Goal: Information Seeking & Learning: Find specific fact

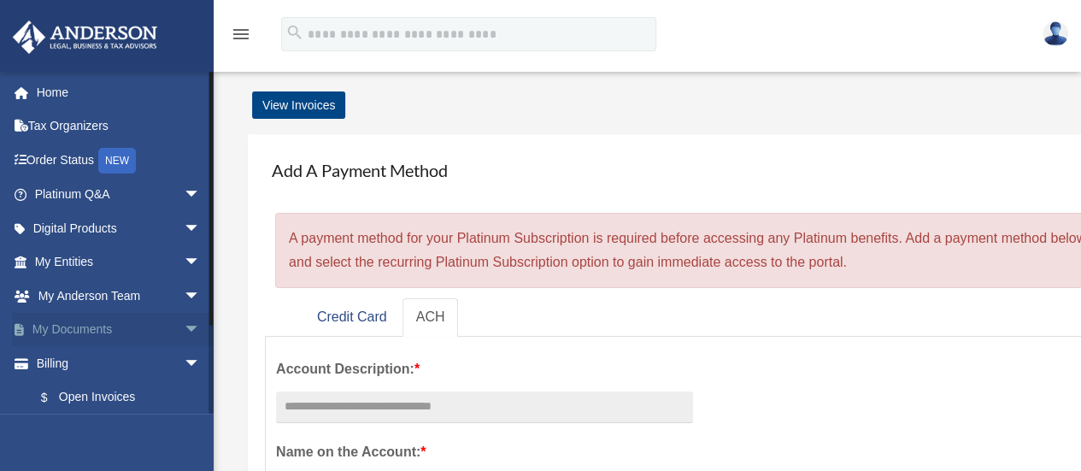
click at [109, 332] on link "My Documents arrow_drop_down" at bounding box center [119, 330] width 215 height 34
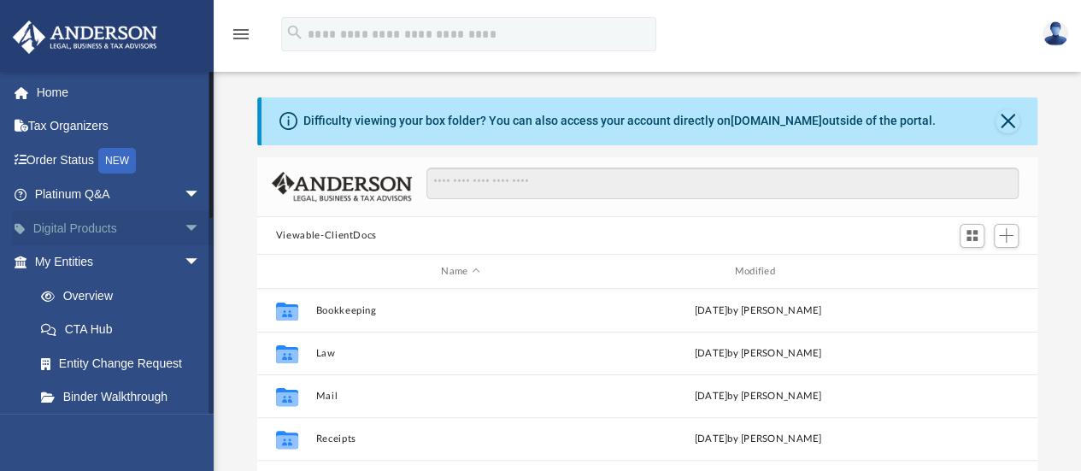
click at [112, 232] on link "Digital Products arrow_drop_down" at bounding box center [119, 228] width 215 height 34
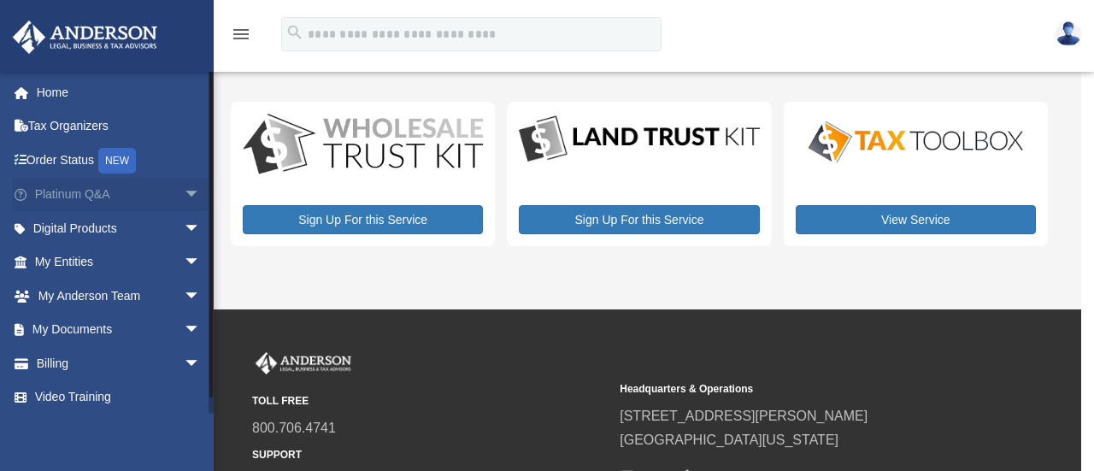
click at [118, 196] on link "Platinum Q&A arrow_drop_down" at bounding box center [119, 195] width 215 height 34
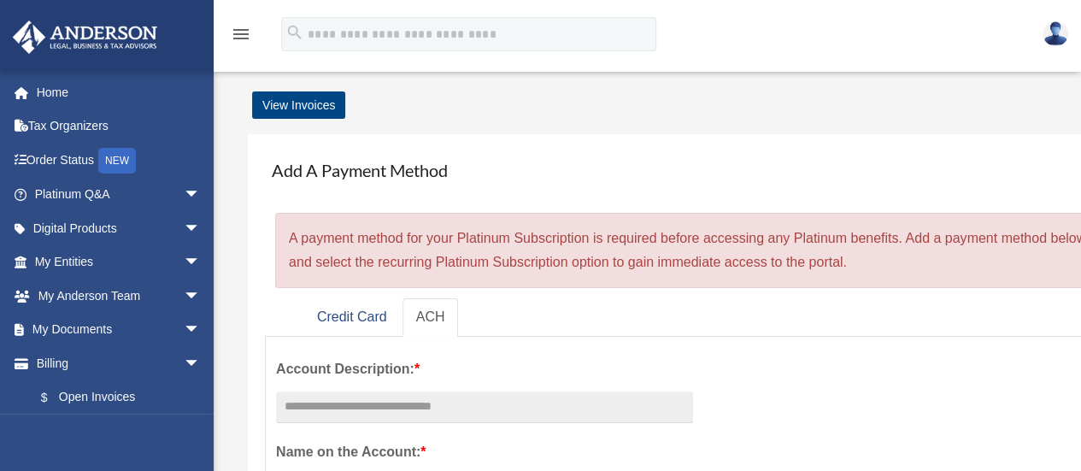
click at [80, 334] on link "My Documents arrow_drop_down" at bounding box center [119, 330] width 215 height 34
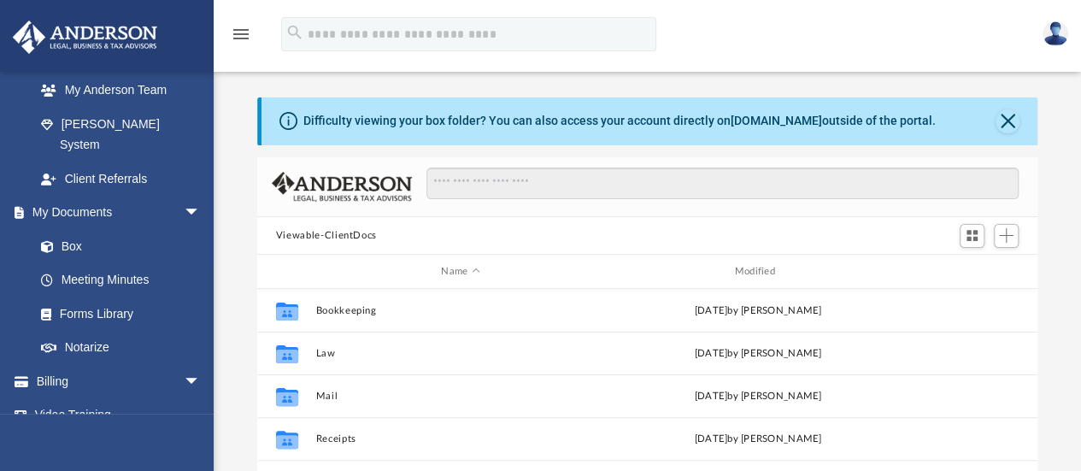
scroll to position [443, 0]
click at [75, 228] on link "Box" at bounding box center [125, 245] width 203 height 34
click at [74, 228] on link "Box" at bounding box center [125, 245] width 203 height 34
click at [72, 236] on link "Box" at bounding box center [125, 245] width 203 height 34
click at [87, 262] on link "Meeting Minutes" at bounding box center [125, 279] width 203 height 34
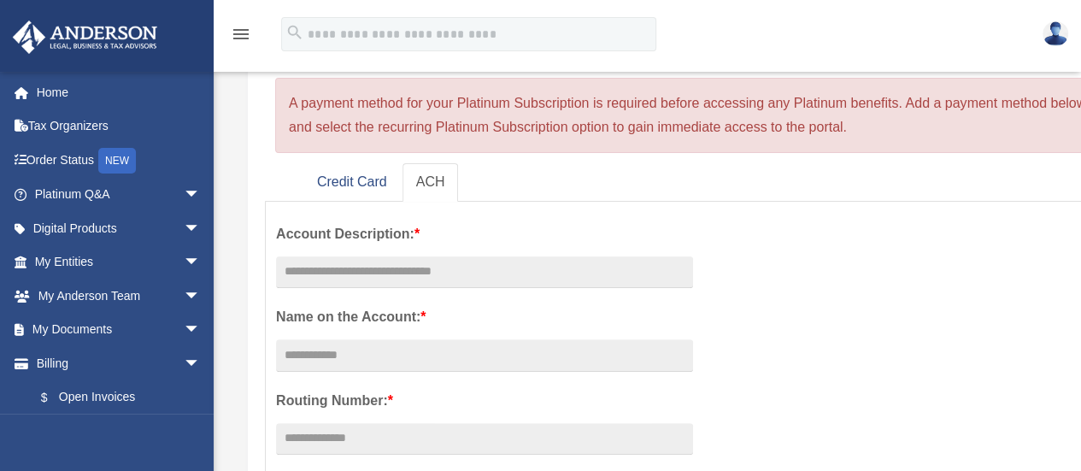
scroll to position [357, 0]
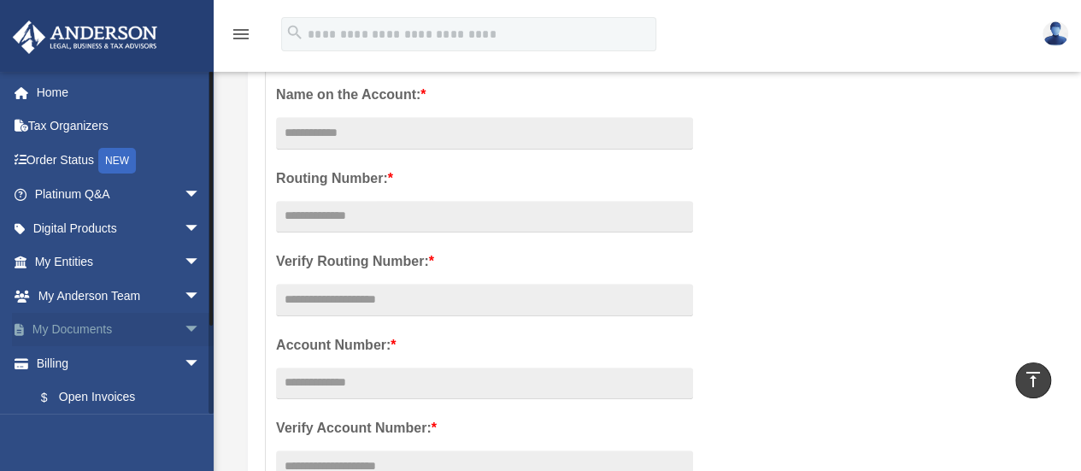
click at [99, 329] on link "My Documents arrow_drop_down" at bounding box center [119, 330] width 215 height 34
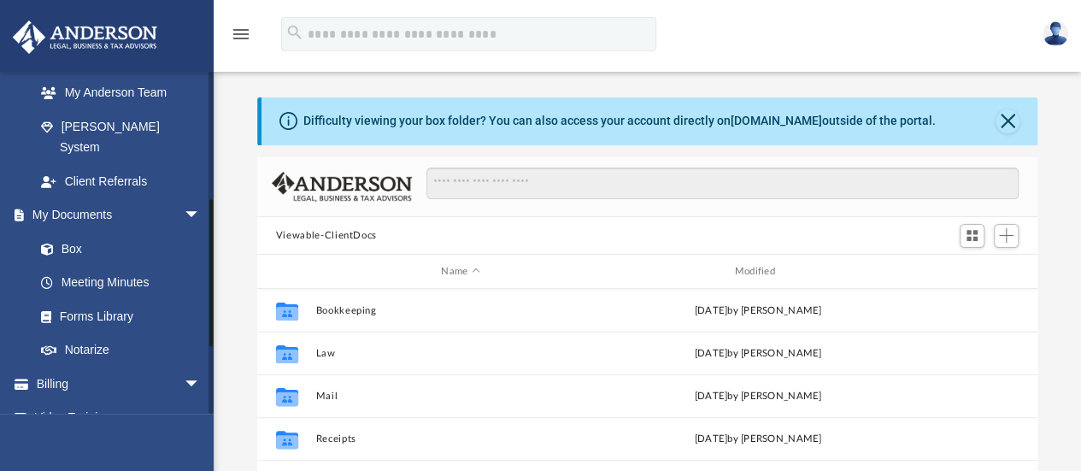
scroll to position [443, 0]
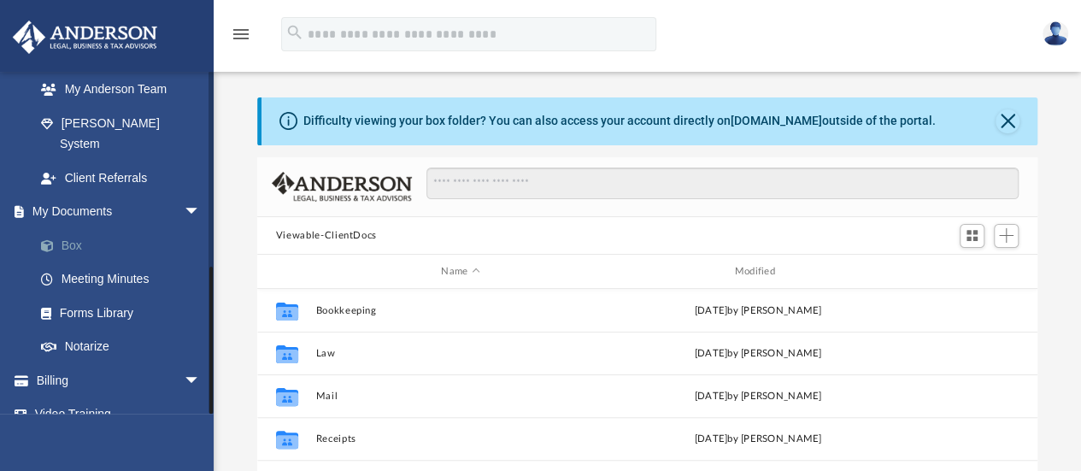
click at [62, 228] on link "Box" at bounding box center [125, 245] width 203 height 34
click at [75, 234] on link "Box" at bounding box center [125, 245] width 203 height 34
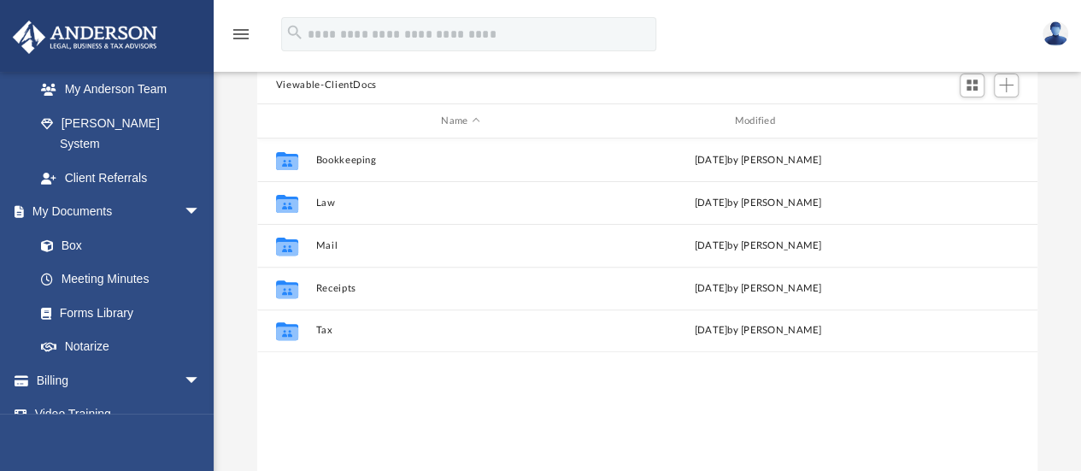
scroll to position [154, 0]
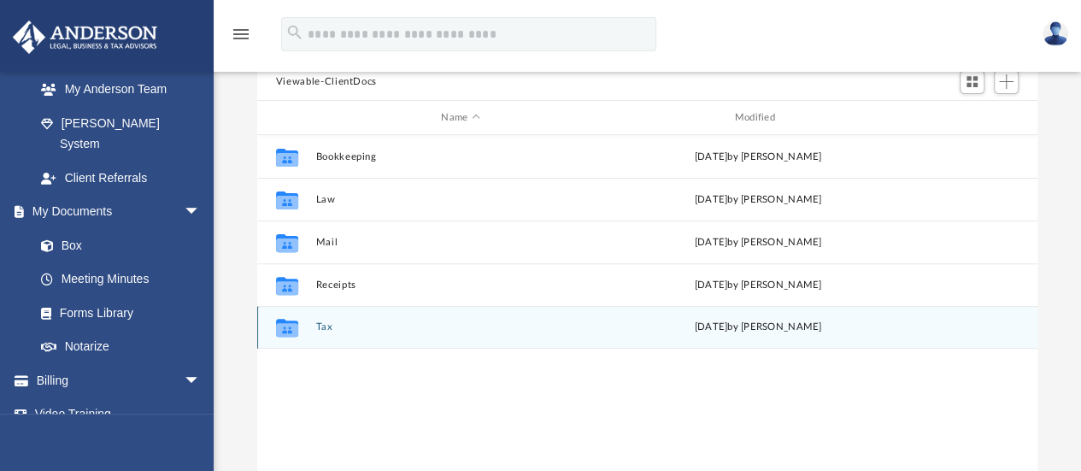
click at [326, 324] on button "Tax" at bounding box center [460, 327] width 290 height 11
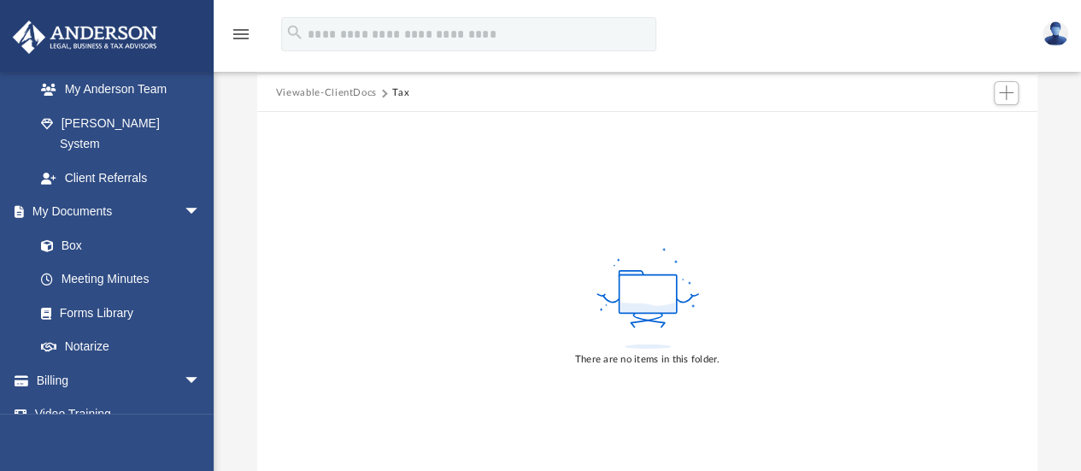
scroll to position [111, 0]
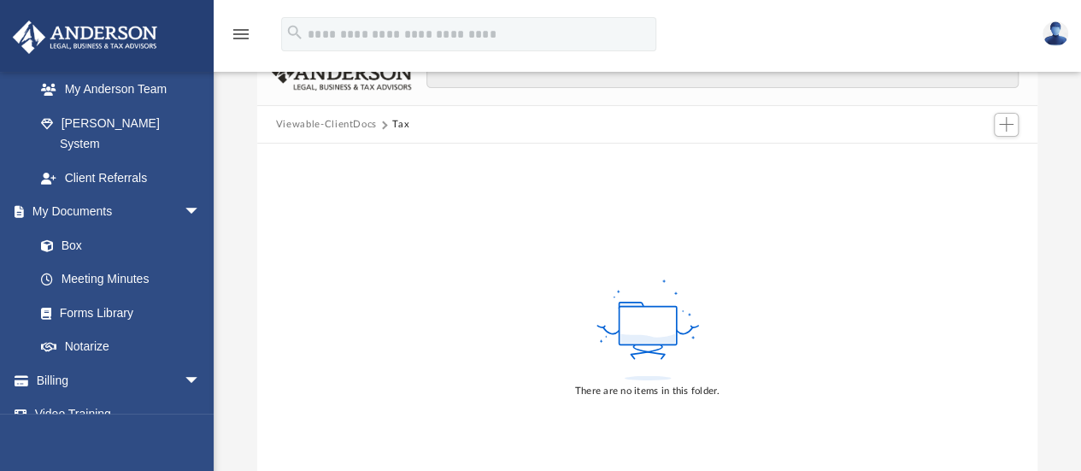
click at [351, 124] on button "Viewable-ClientDocs" at bounding box center [326, 124] width 101 height 15
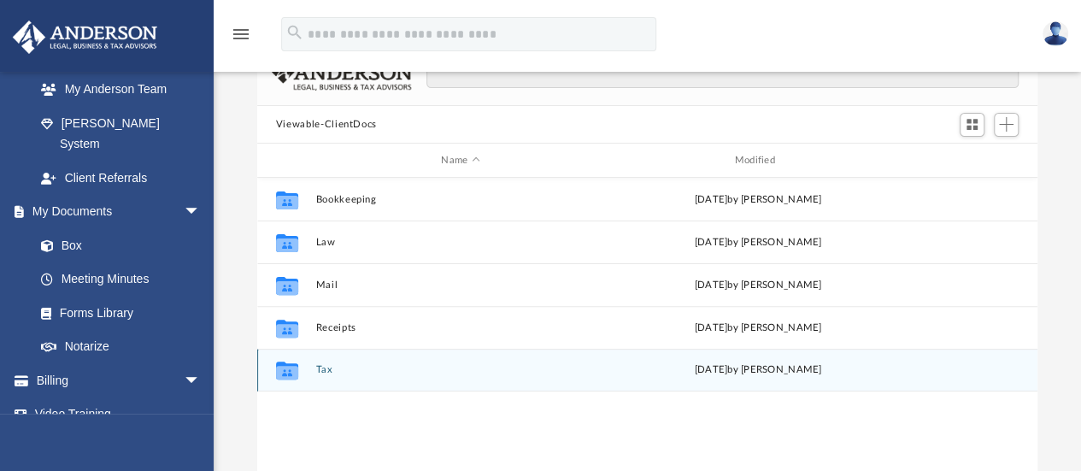
scroll to position [375, 767]
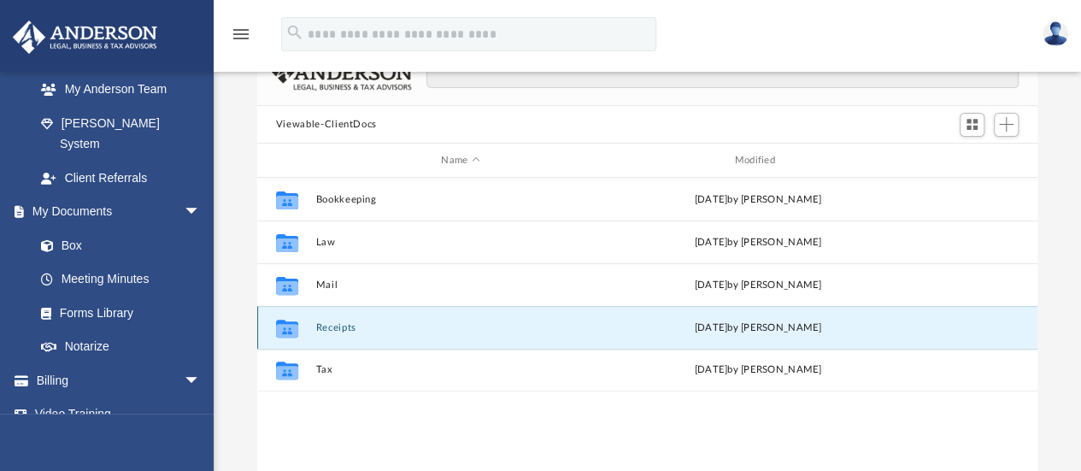
click at [340, 326] on button "Receipts" at bounding box center [460, 327] width 290 height 11
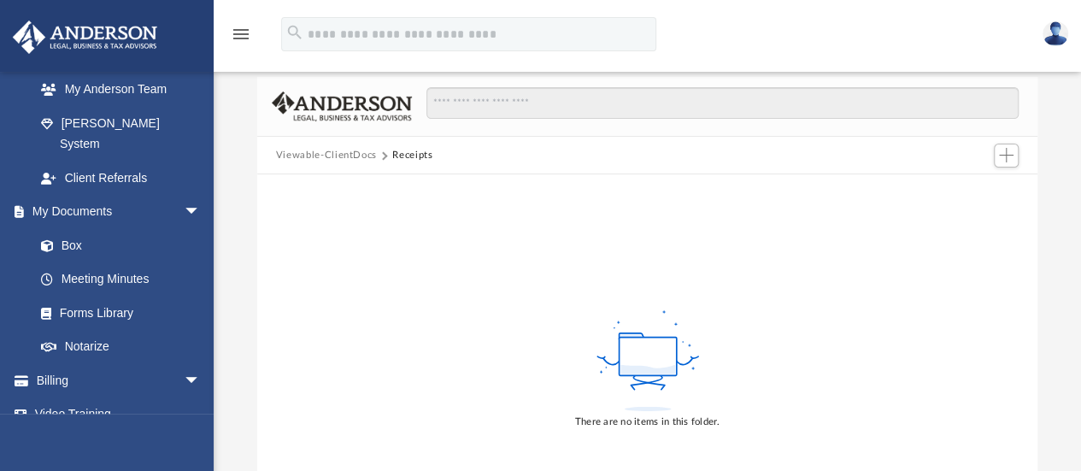
scroll to position [0, 0]
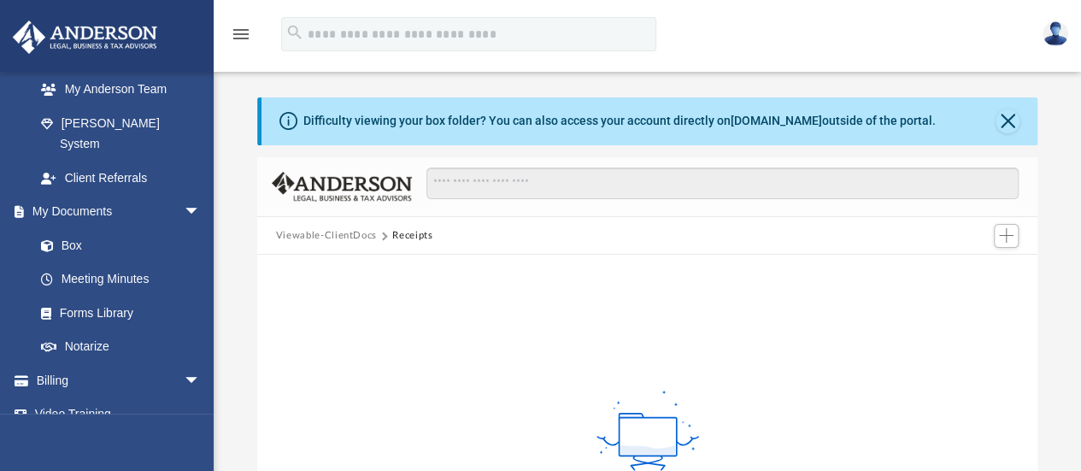
click at [320, 238] on button "Viewable-ClientDocs" at bounding box center [326, 235] width 101 height 15
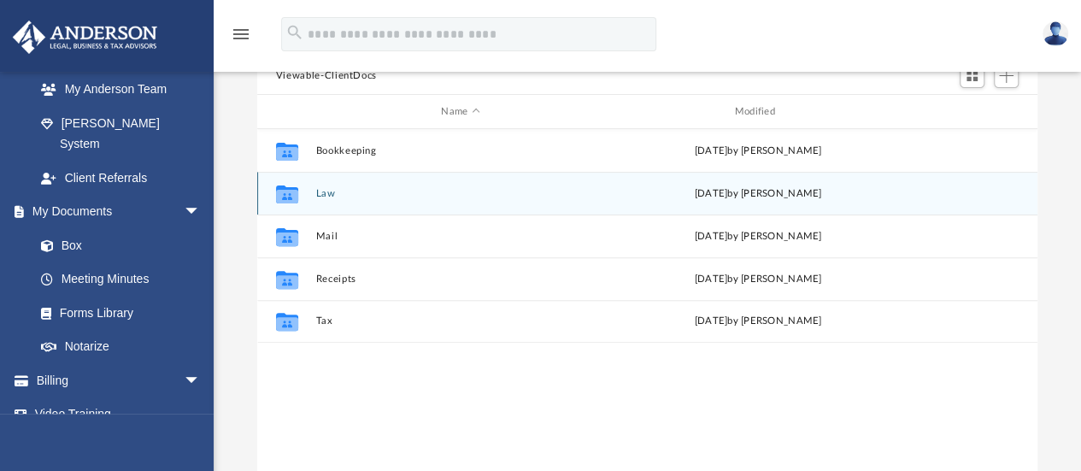
scroll to position [171, 0]
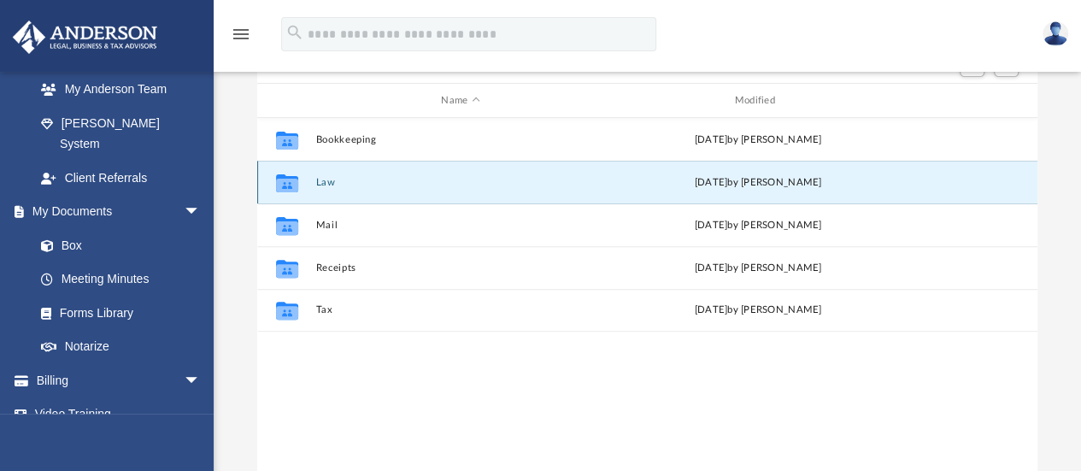
click at [327, 183] on button "Law" at bounding box center [460, 182] width 290 height 11
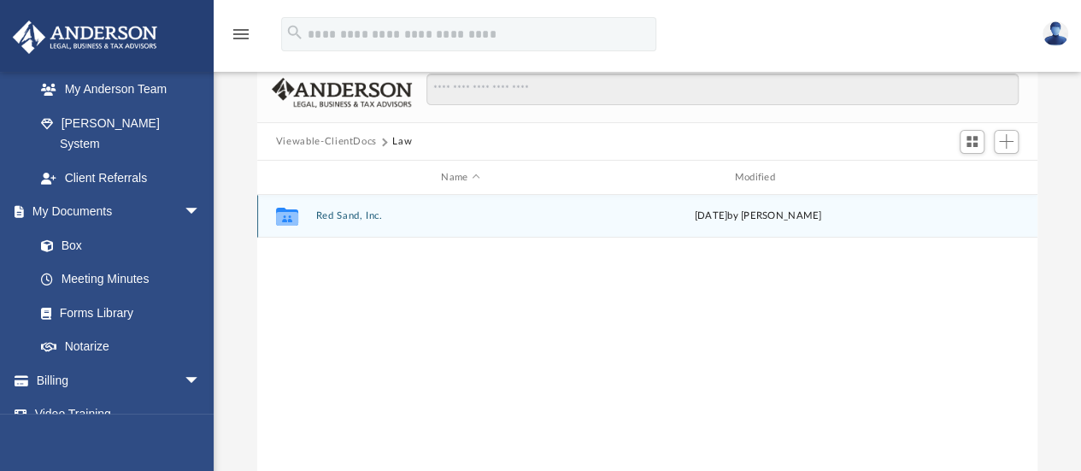
scroll to position [85, 0]
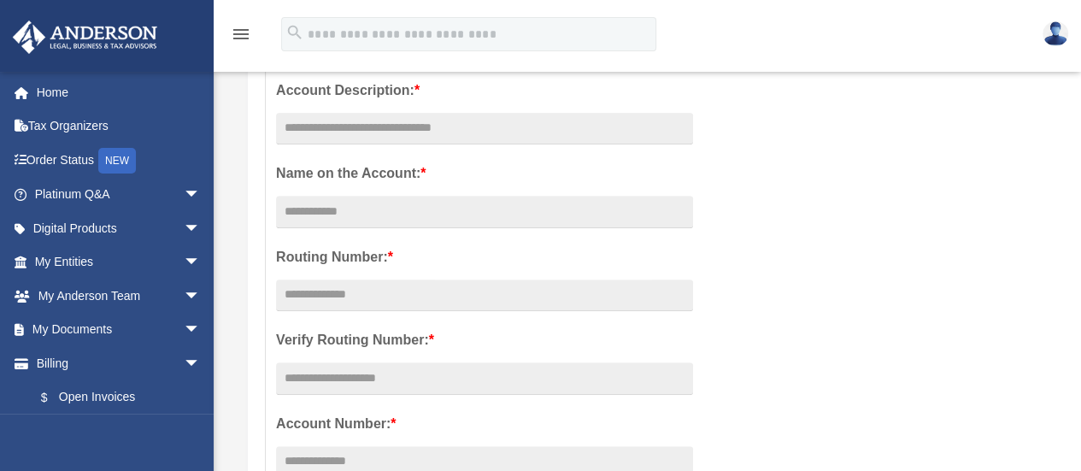
scroll to position [287, 0]
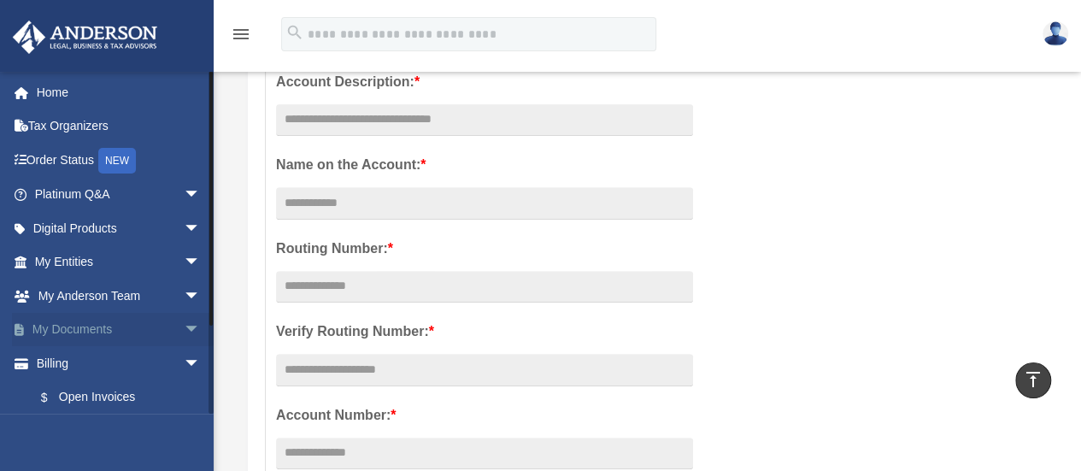
click at [50, 329] on link "My Documents arrow_drop_down" at bounding box center [119, 330] width 215 height 34
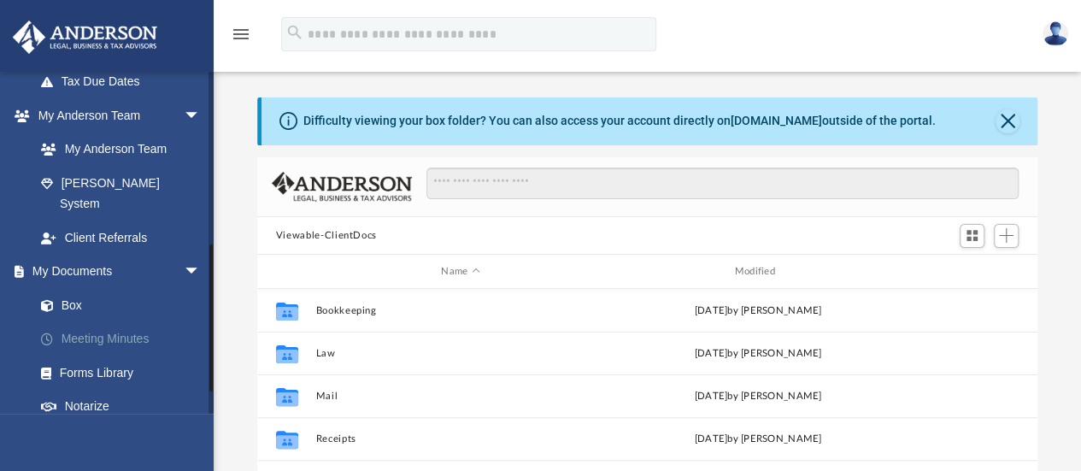
scroll to position [443, 0]
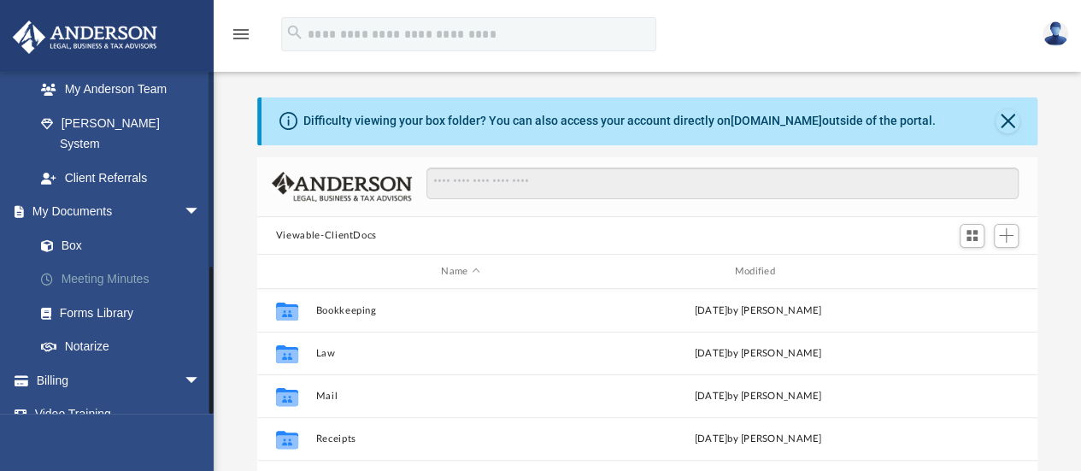
click at [74, 262] on link "Meeting Minutes" at bounding box center [125, 279] width 203 height 34
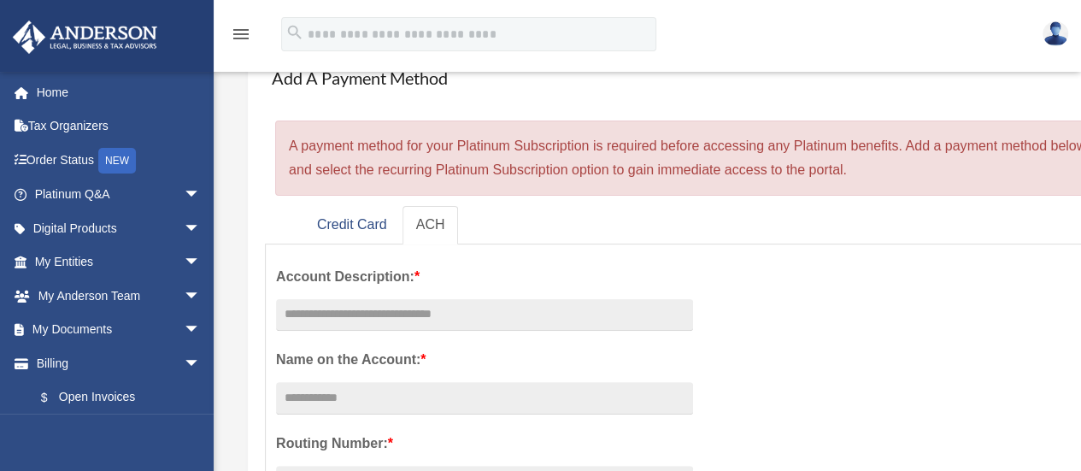
scroll to position [147, 0]
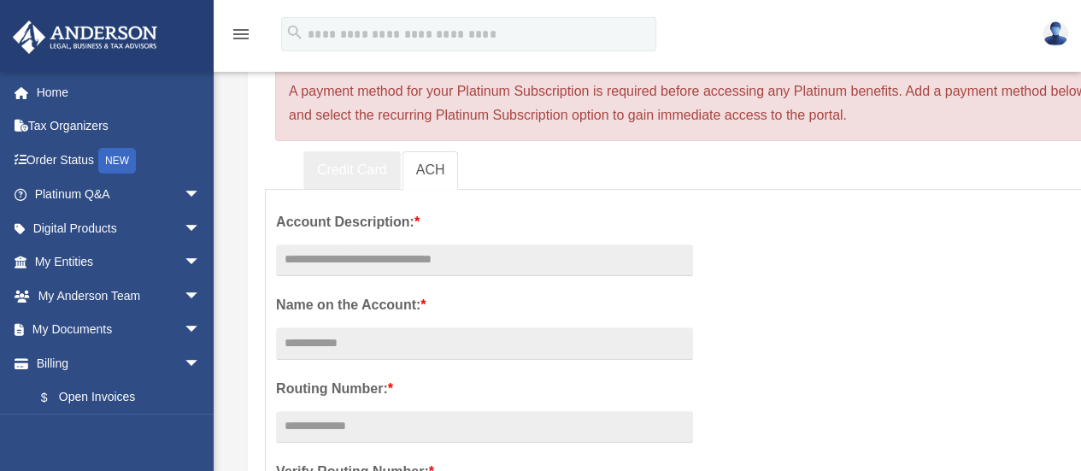
click at [381, 167] on link "Credit Card" at bounding box center [351, 170] width 97 height 38
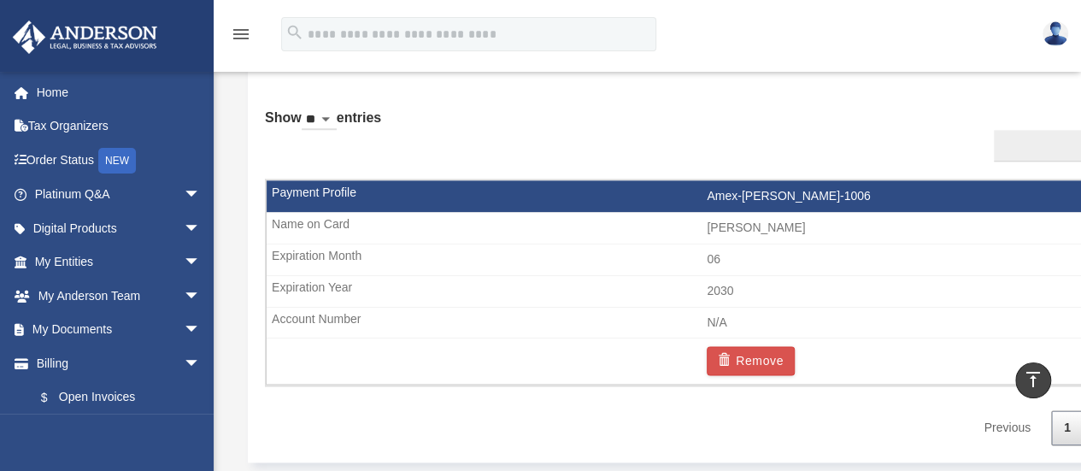
scroll to position [990, 0]
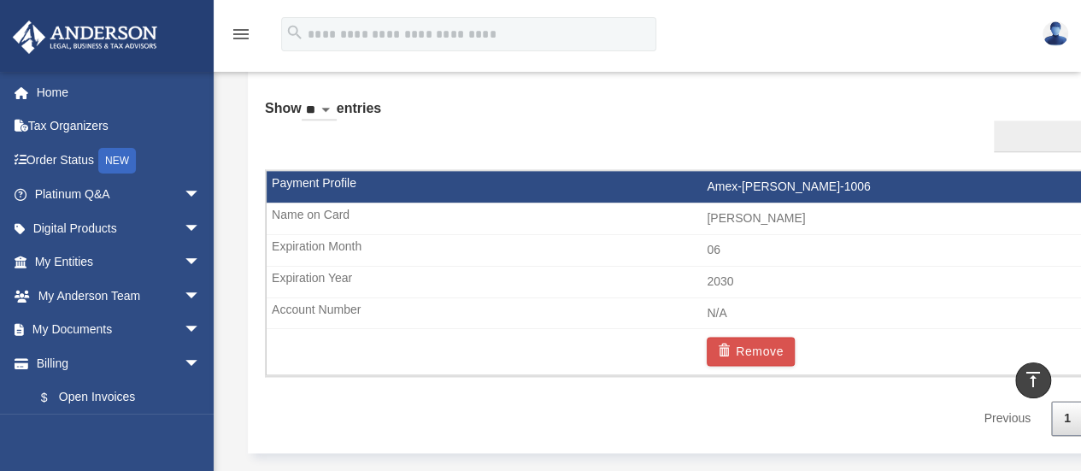
click at [245, 30] on icon "menu" at bounding box center [241, 34] width 21 height 21
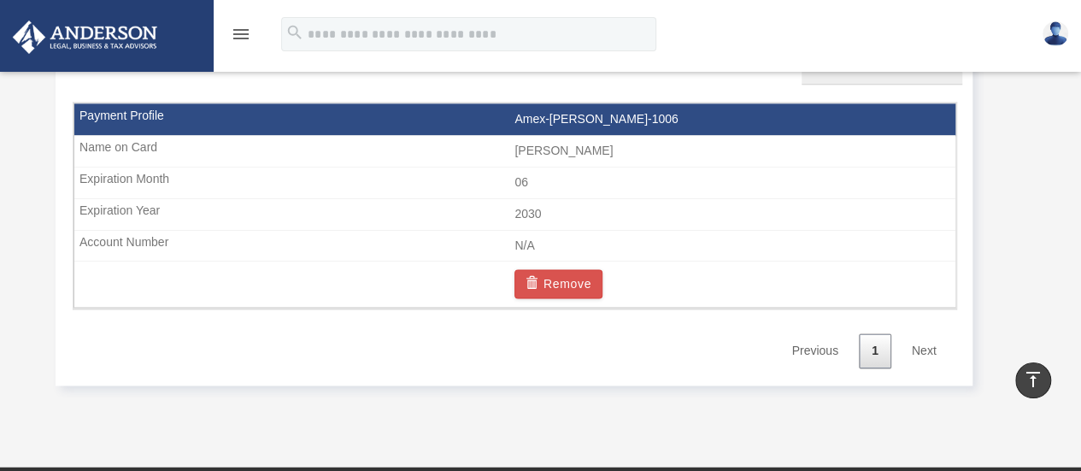
scroll to position [1063, 0]
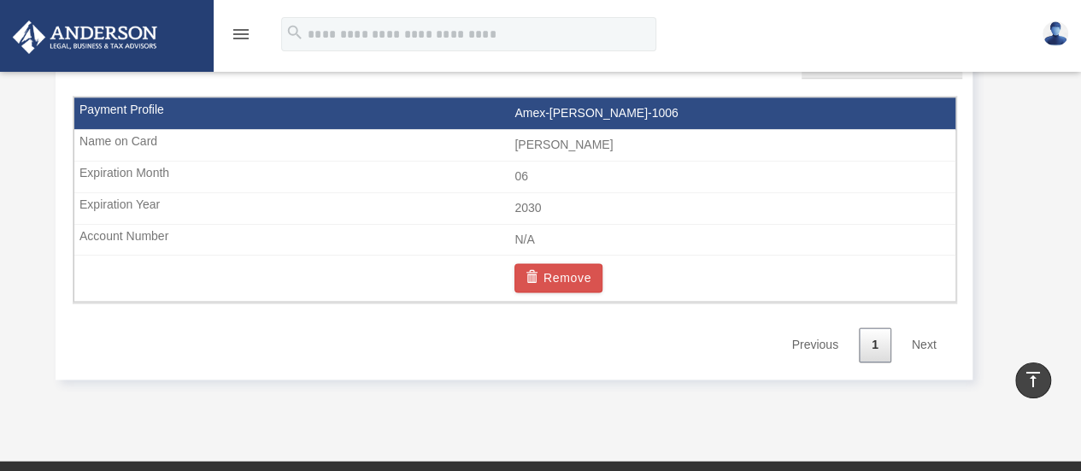
click at [526, 233] on td "N/A" at bounding box center [514, 240] width 881 height 32
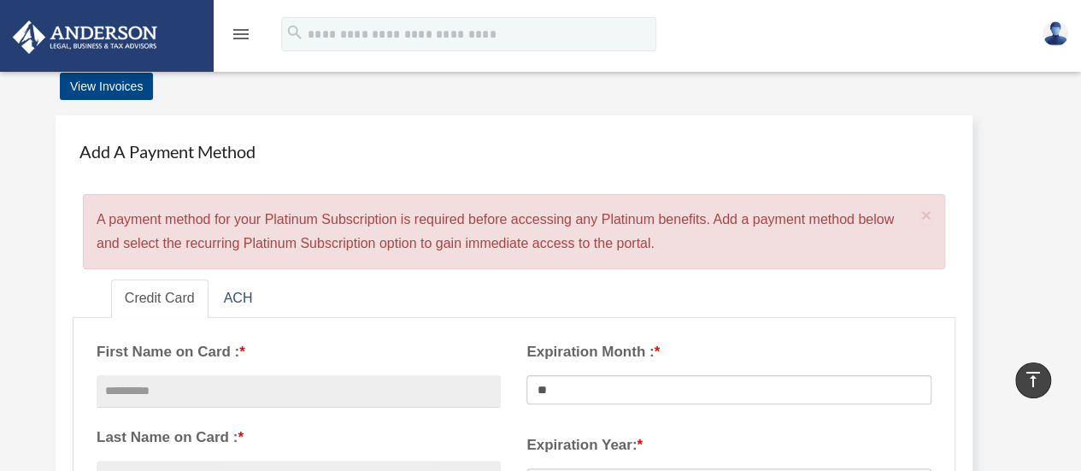
scroll to position [0, 0]
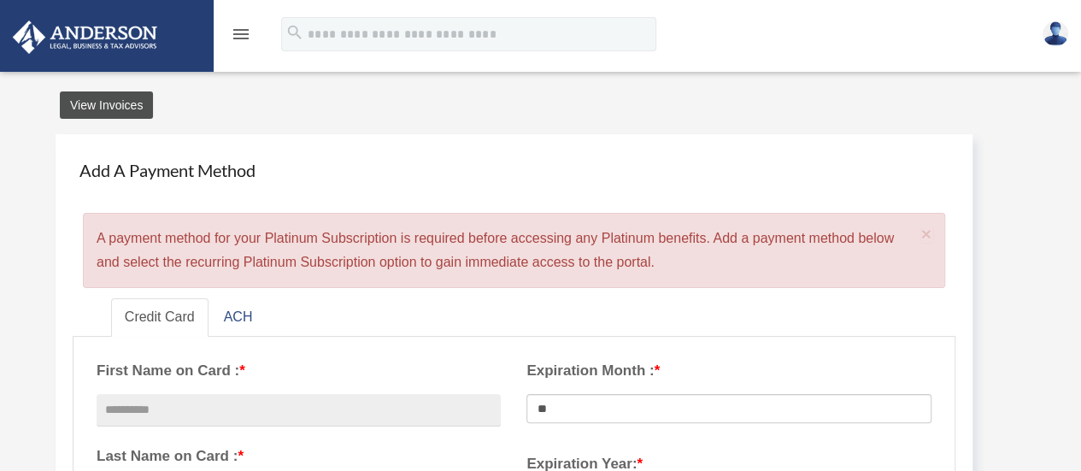
click at [125, 97] on link "View Invoices" at bounding box center [106, 104] width 93 height 27
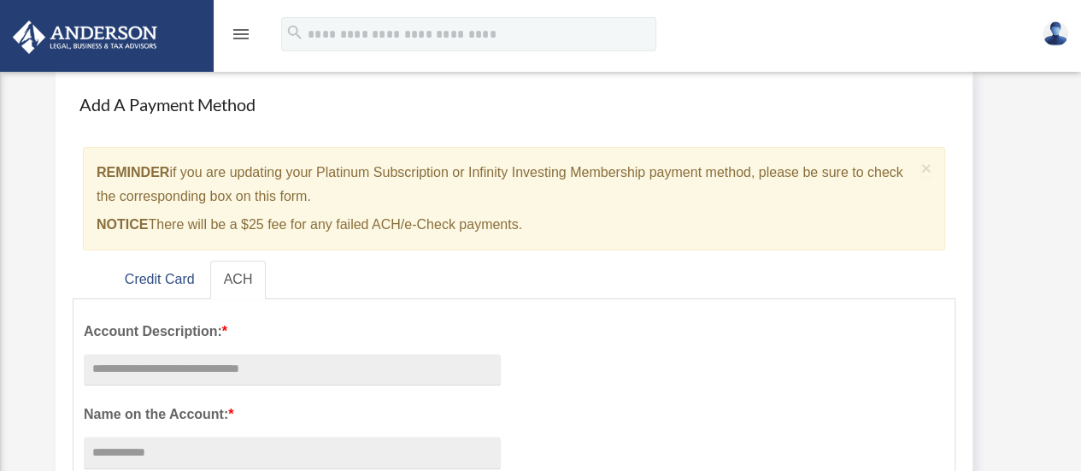
scroll to position [60, 0]
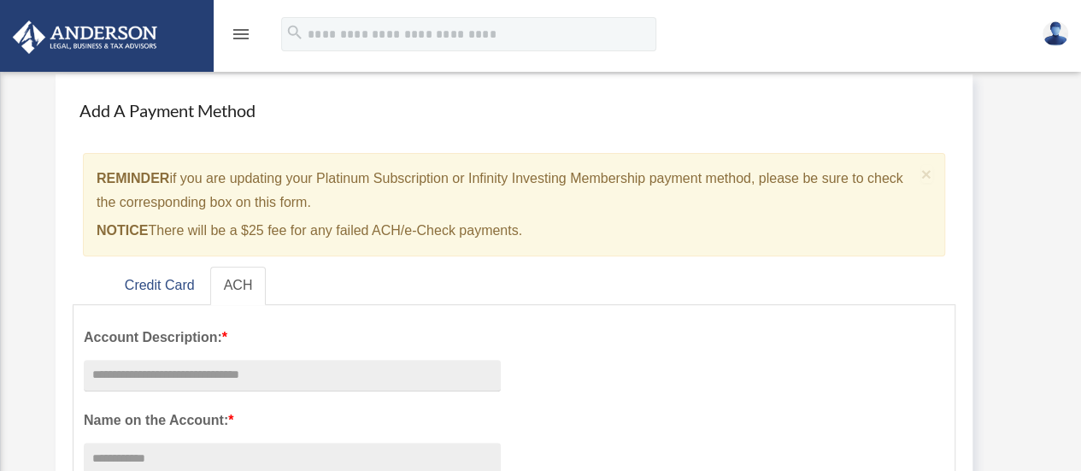
click at [231, 24] on icon "menu" at bounding box center [241, 34] width 21 height 21
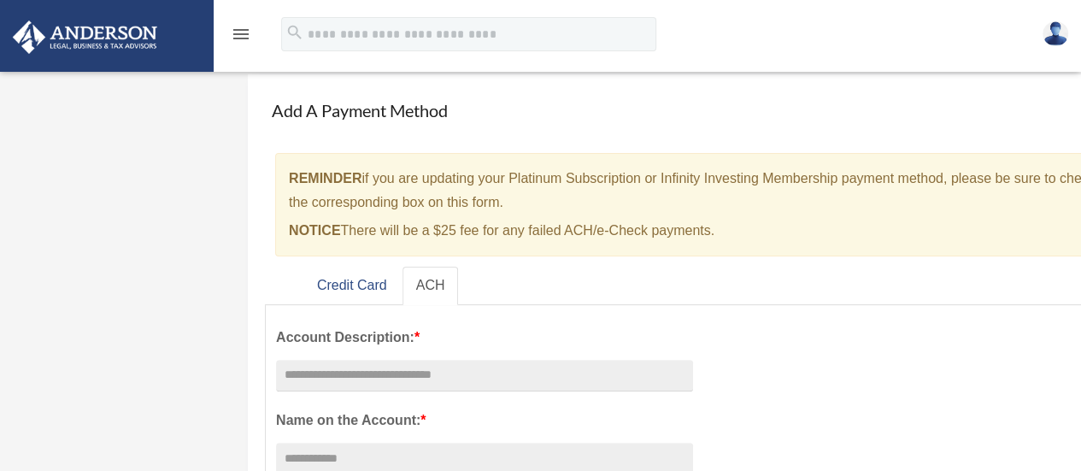
scroll to position [0, 0]
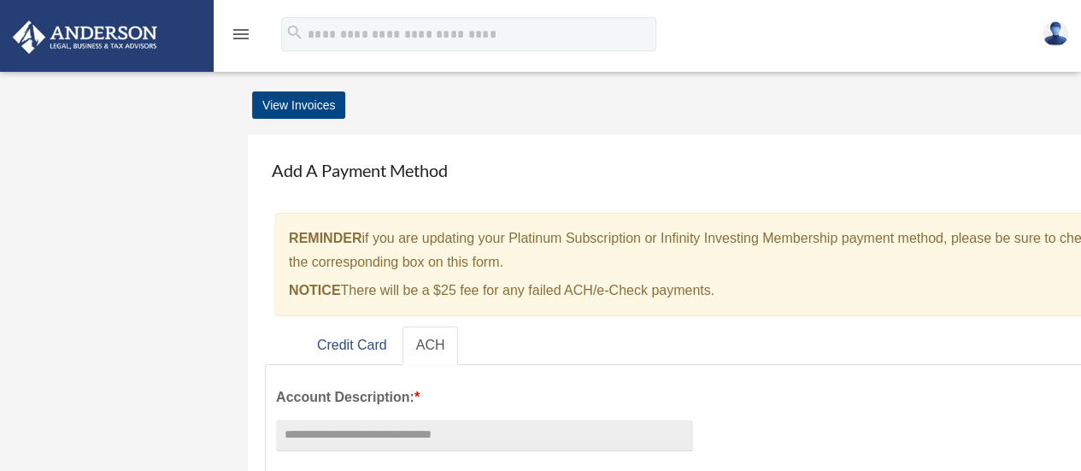
click at [244, 25] on icon "menu" at bounding box center [241, 34] width 21 height 21
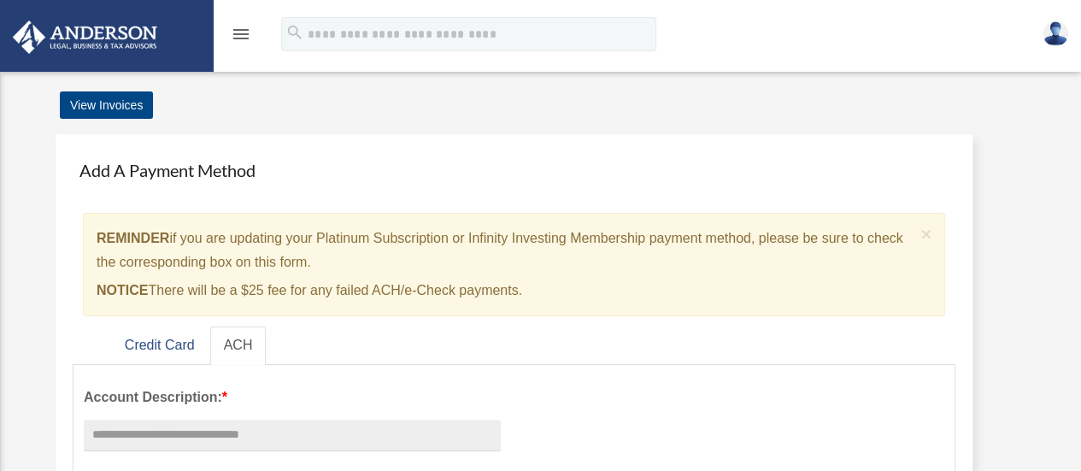
click at [241, 32] on icon "menu" at bounding box center [241, 34] width 21 height 21
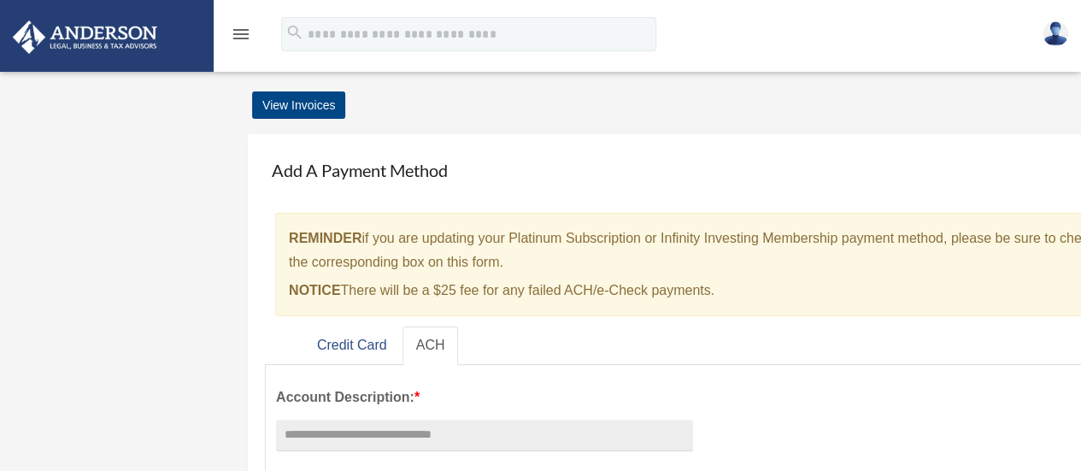
click at [243, 37] on icon "menu" at bounding box center [241, 34] width 21 height 21
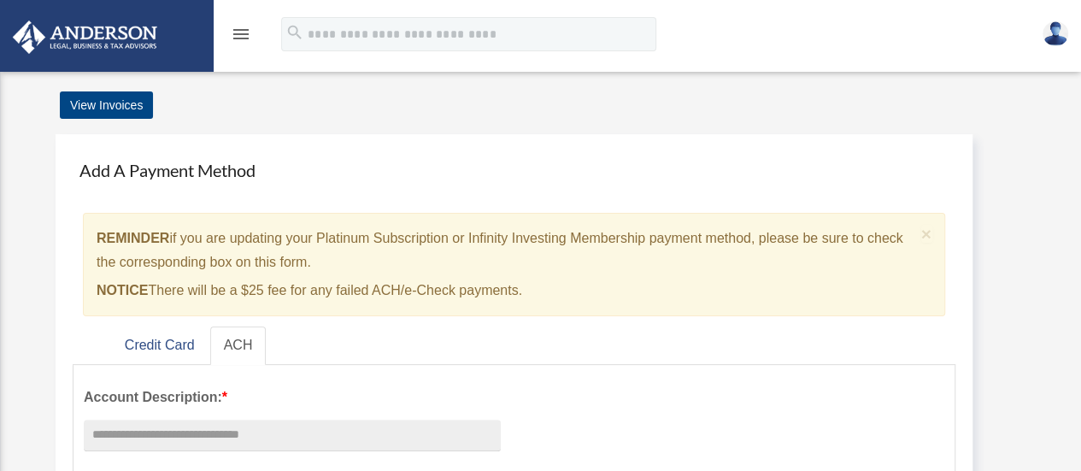
click at [243, 37] on icon "menu" at bounding box center [241, 34] width 21 height 21
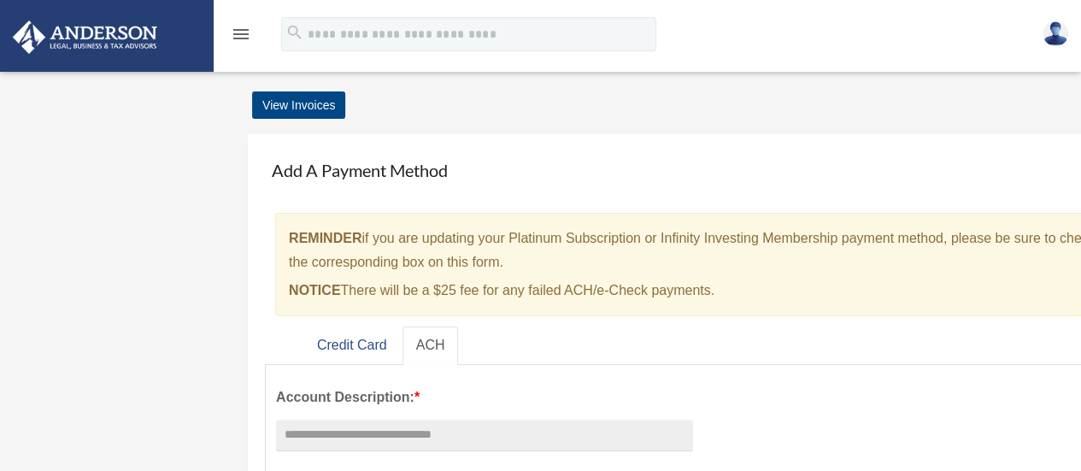
click at [0, 21] on link at bounding box center [106, 35] width 215 height 73
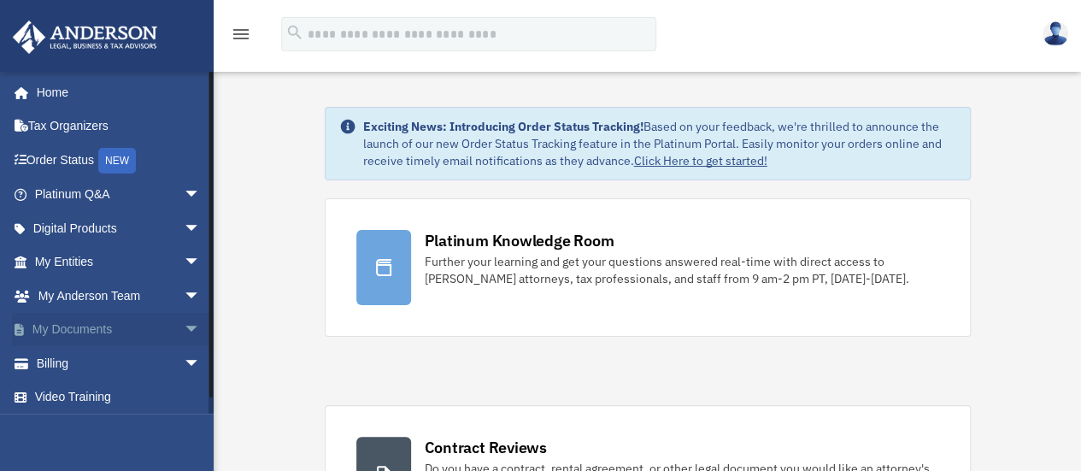
click at [104, 327] on link "My Documents arrow_drop_down" at bounding box center [119, 330] width 215 height 34
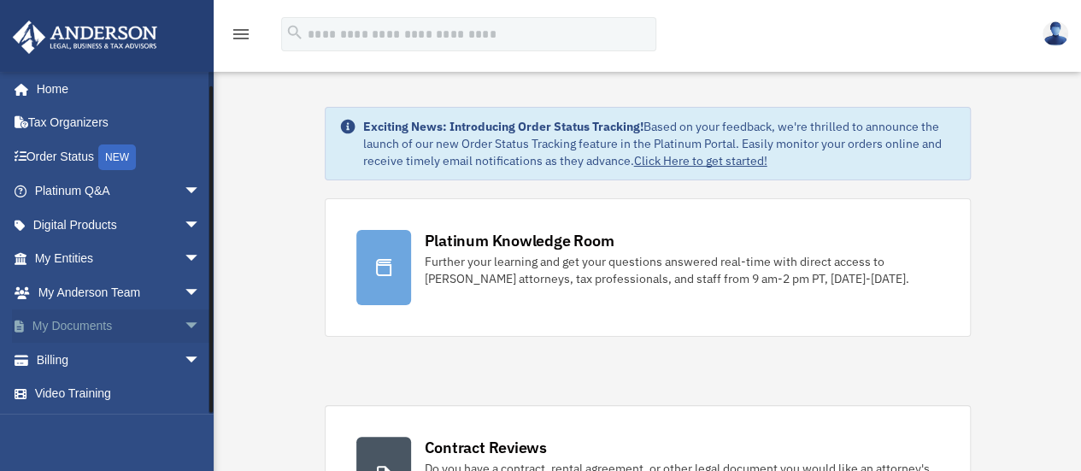
scroll to position [3, 0]
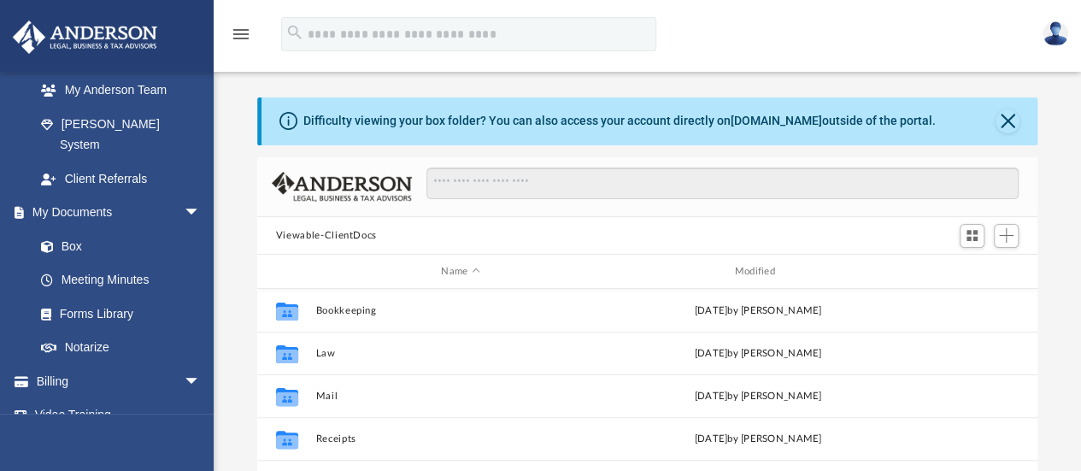
scroll to position [443, 0]
click at [70, 228] on link "Box" at bounding box center [125, 245] width 203 height 34
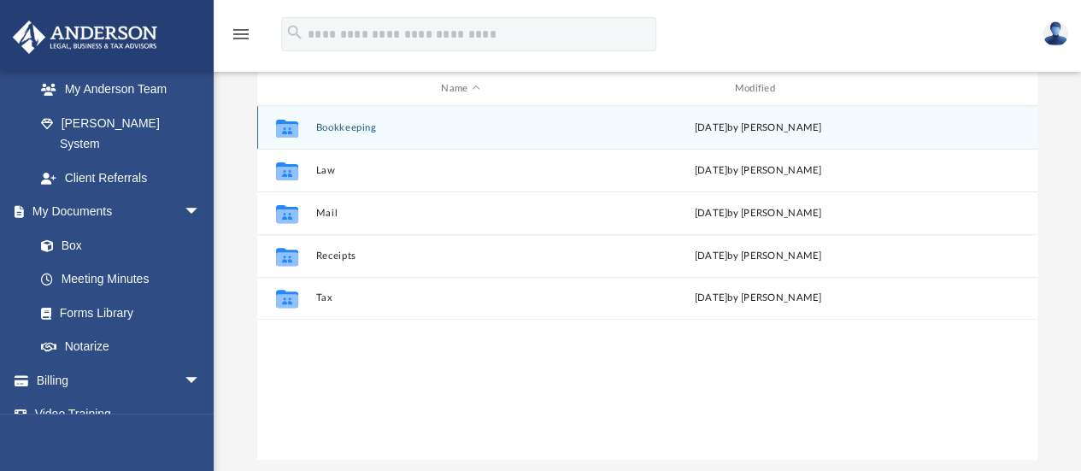
scroll to position [212, 0]
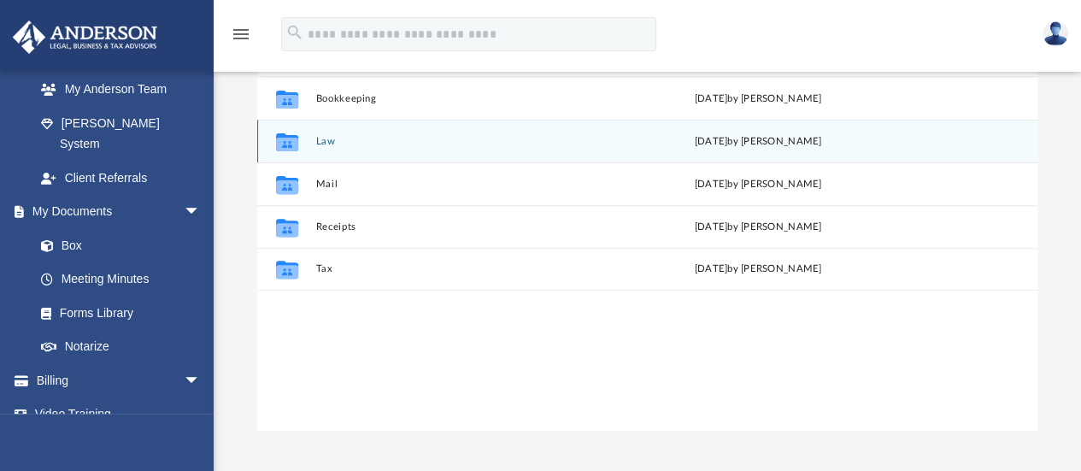
click at [324, 145] on button "Law" at bounding box center [460, 141] width 290 height 11
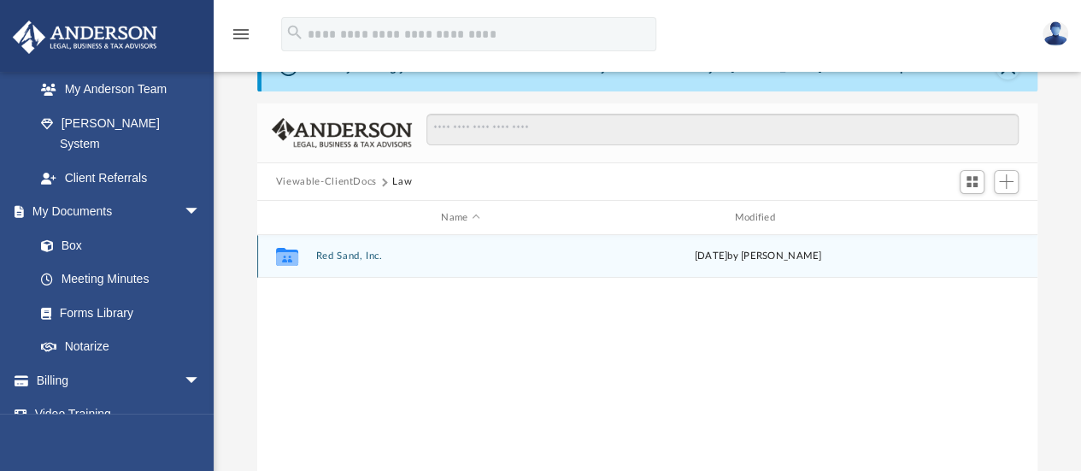
scroll to position [15, 0]
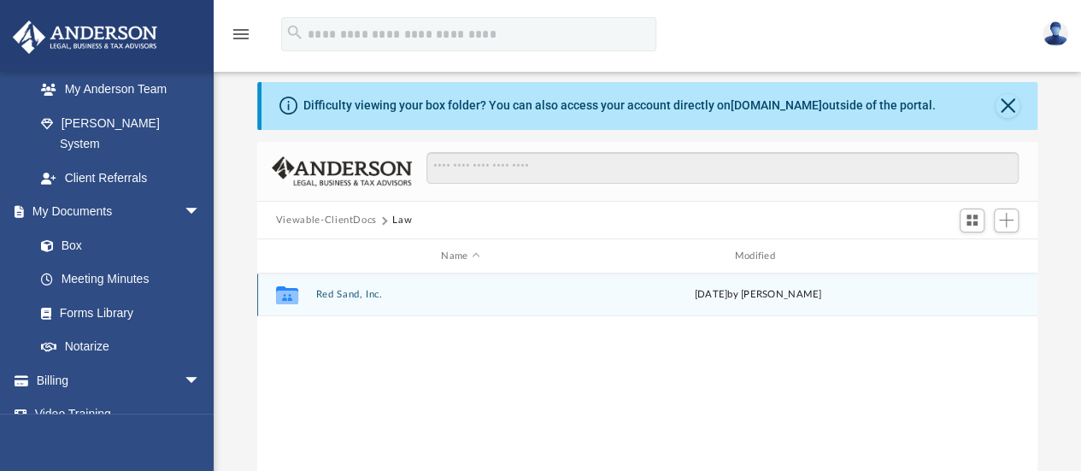
click at [344, 298] on button "Red Sand, Inc." at bounding box center [460, 295] width 290 height 11
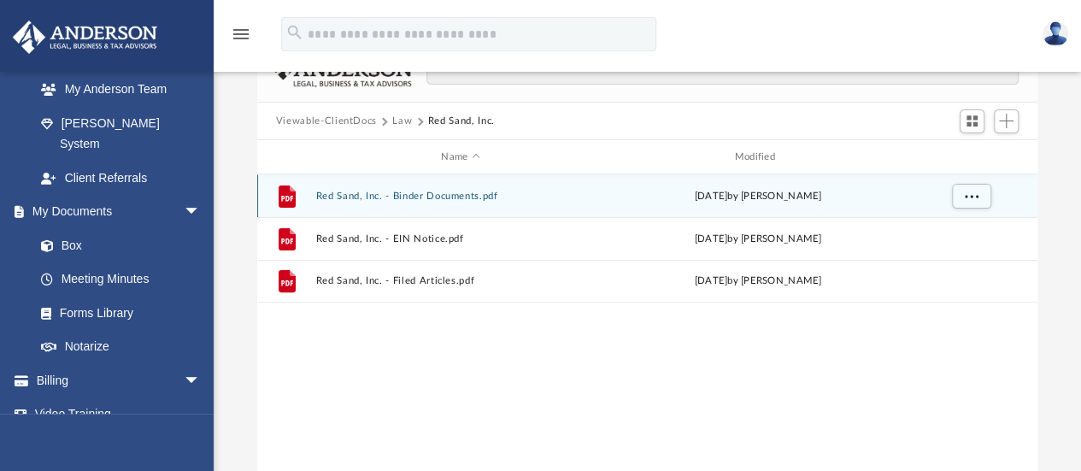
scroll to position [115, 0]
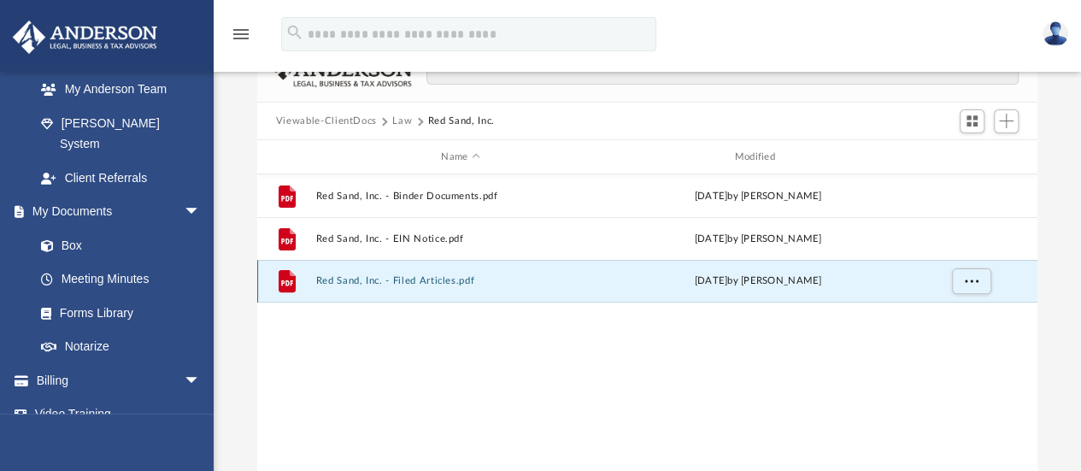
click at [429, 279] on button "Red Sand, Inc. - Filed Articles.pdf" at bounding box center [460, 281] width 290 height 11
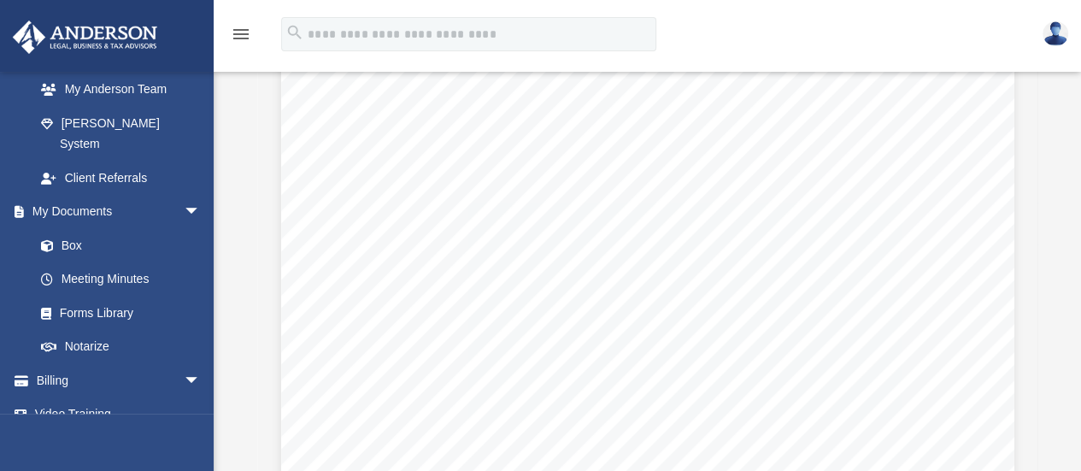
scroll to position [0, 0]
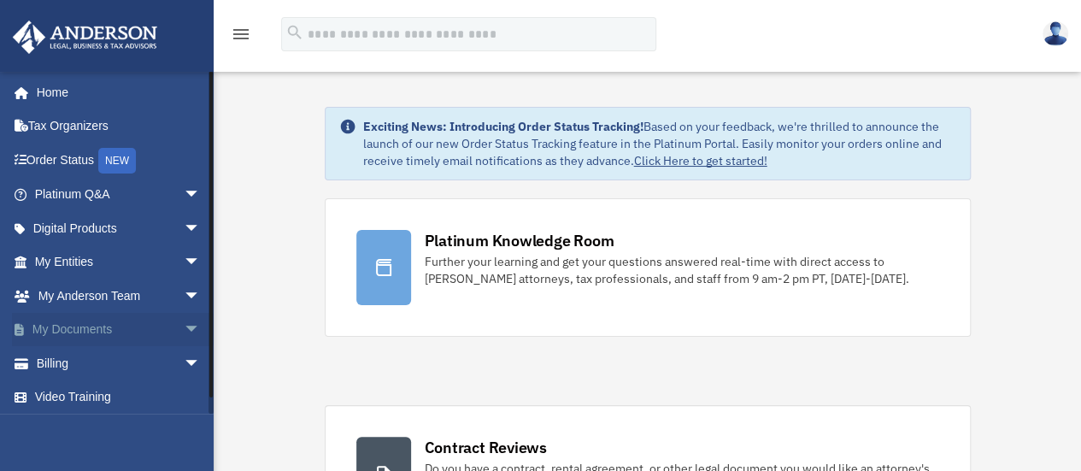
click at [115, 342] on link "My Documents arrow_drop_down" at bounding box center [119, 330] width 215 height 34
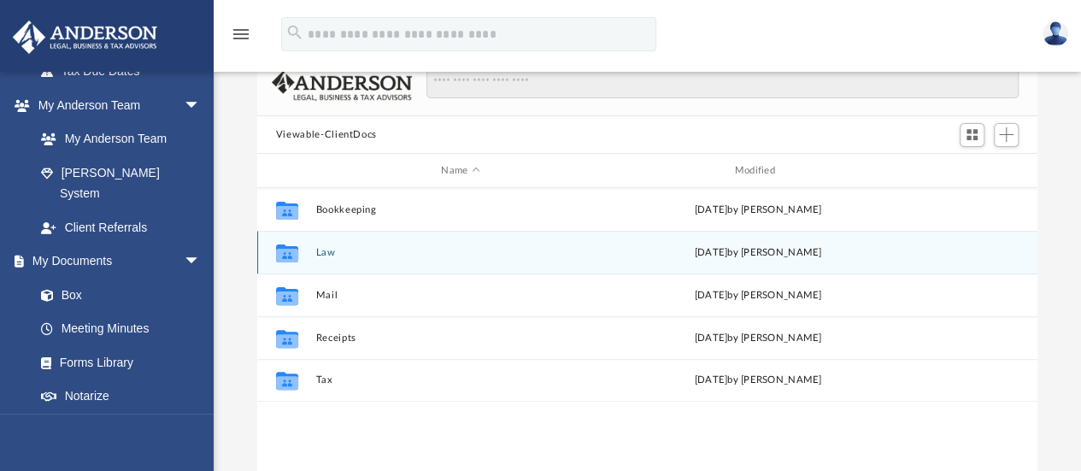
scroll to position [98, 0]
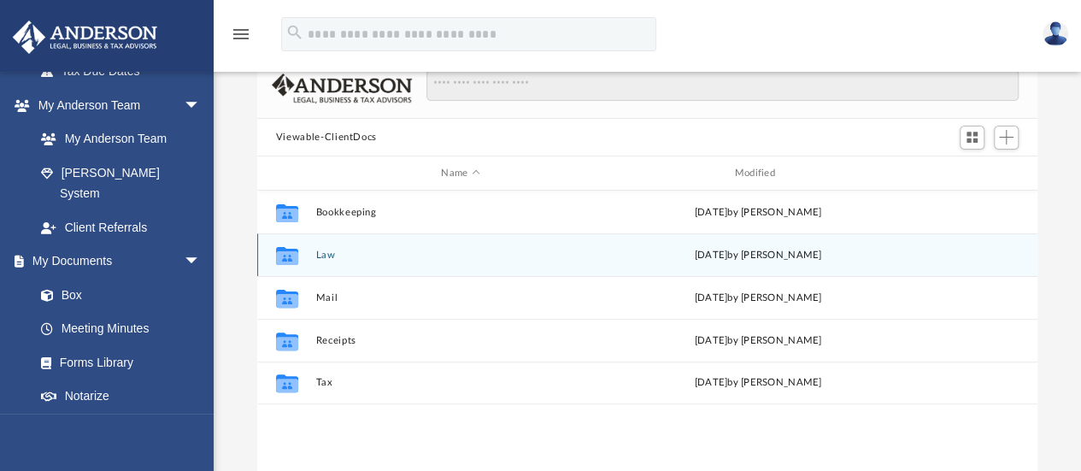
click at [326, 254] on button "Law" at bounding box center [460, 255] width 290 height 11
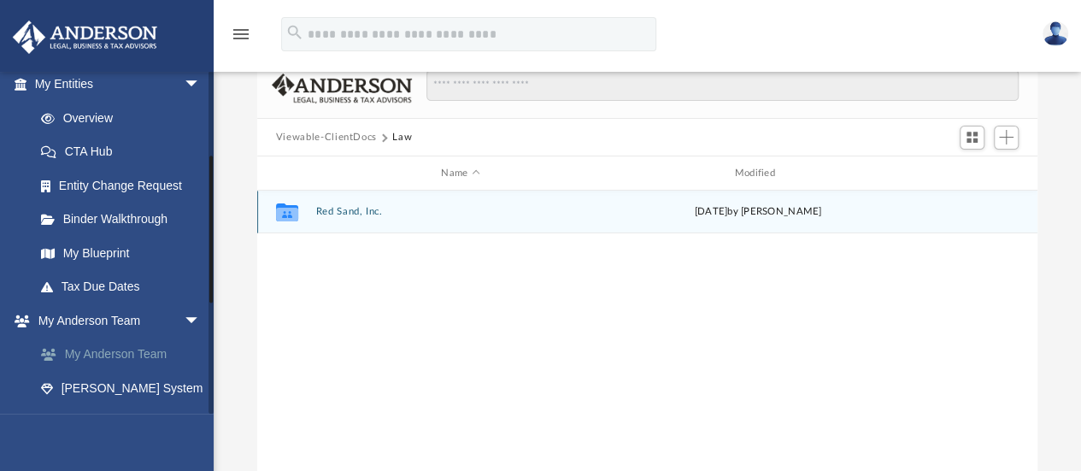
scroll to position [176, 0]
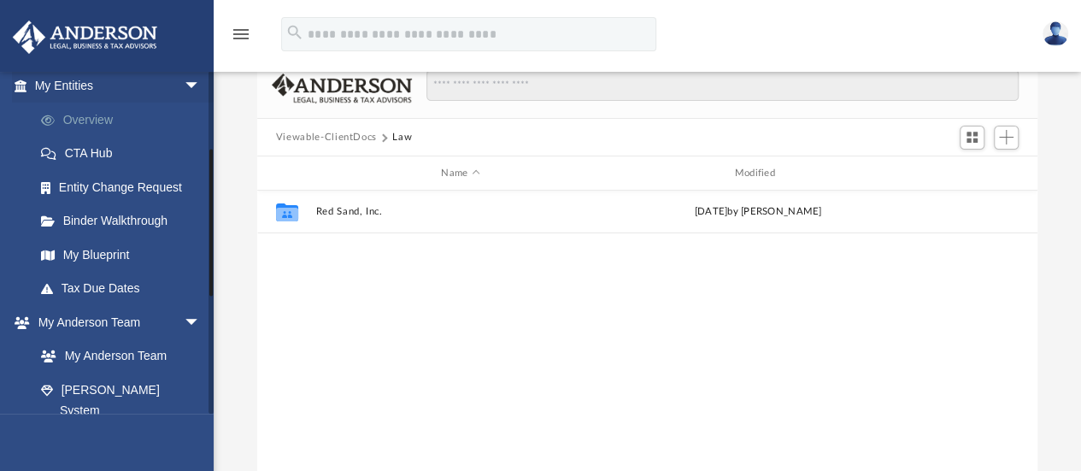
click at [88, 126] on link "Overview" at bounding box center [125, 120] width 203 height 34
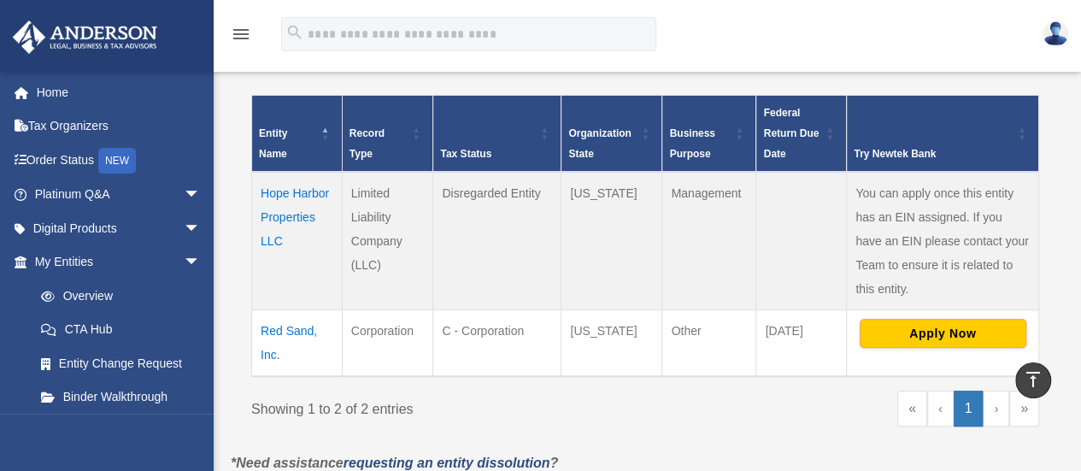
scroll to position [369, 0]
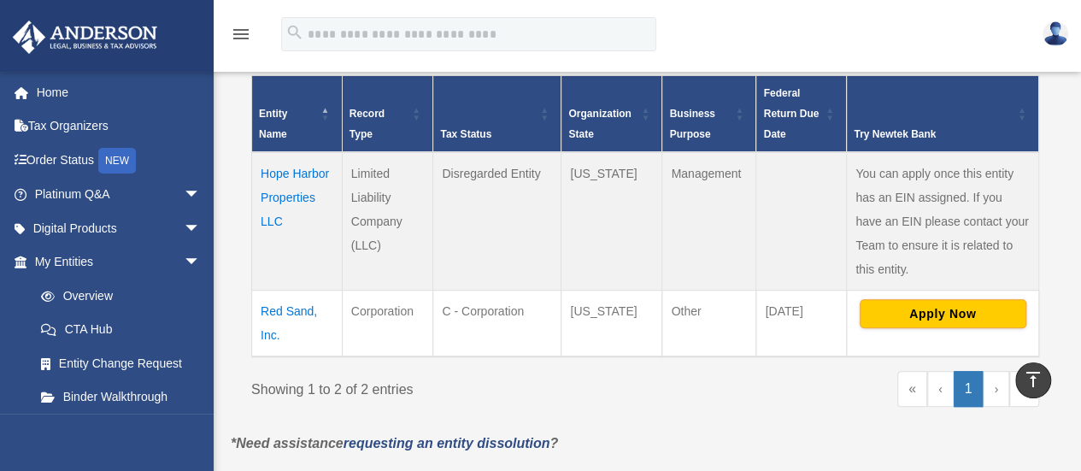
click at [291, 310] on td "Red Sand, Inc." at bounding box center [297, 323] width 91 height 67
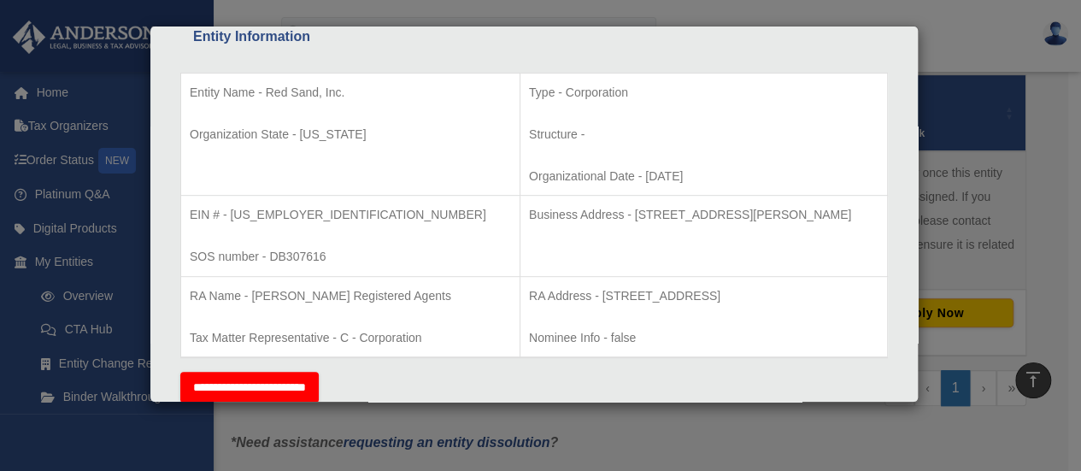
scroll to position [340, 0]
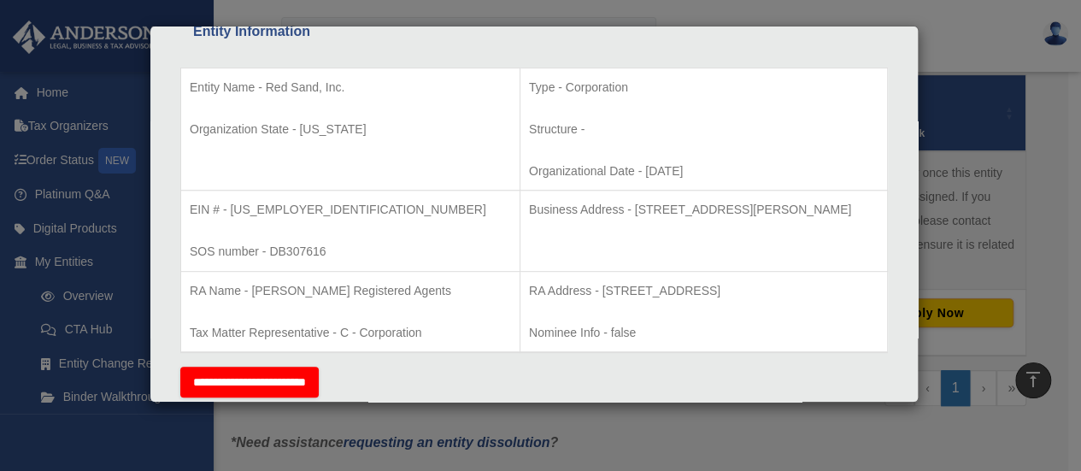
drag, startPoint x: 565, startPoint y: 207, endPoint x: 832, endPoint y: 196, distance: 267.7
click at [832, 196] on td "Business Address - 3225 McLeod Dr, Suite 100, Las Vegas, NV 89121" at bounding box center [703, 231] width 367 height 81
copy p "3225 McLeod Dr, Suite 100, Las Vegas, NV 89121"
click at [684, 208] on p "Business Address - 3225 McLeod Dr, Suite 100, Las Vegas, NV 89121" at bounding box center [704, 209] width 350 height 21
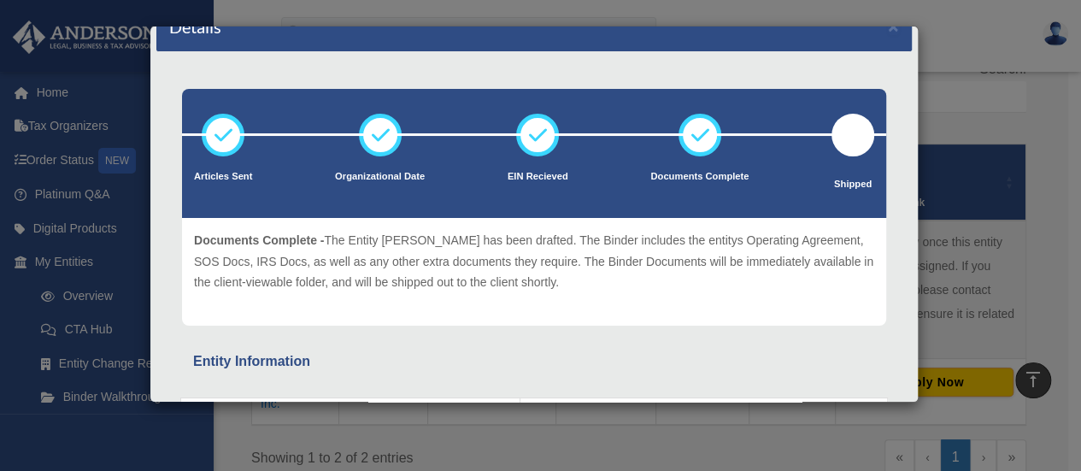
scroll to position [0, 0]
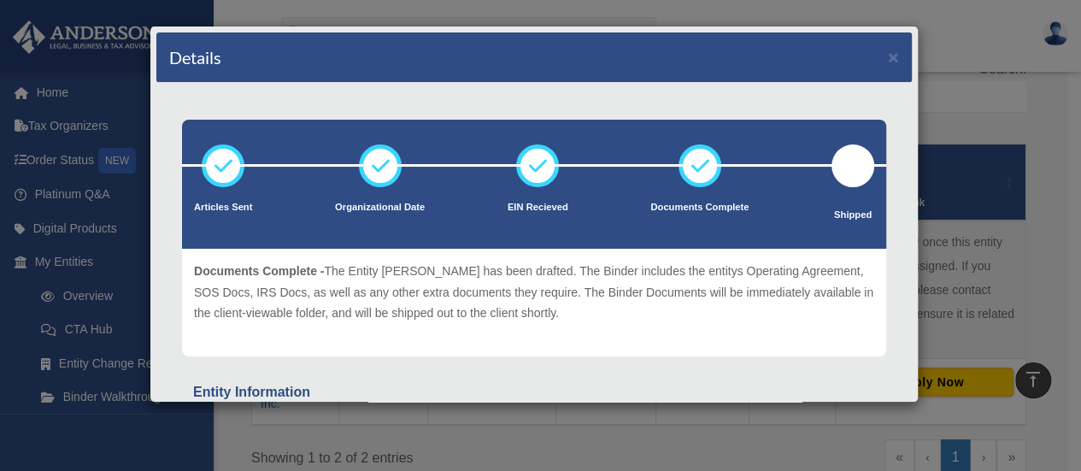
click at [955, 112] on div "Details × Articles Sent Organizational Date" at bounding box center [540, 235] width 1081 height 471
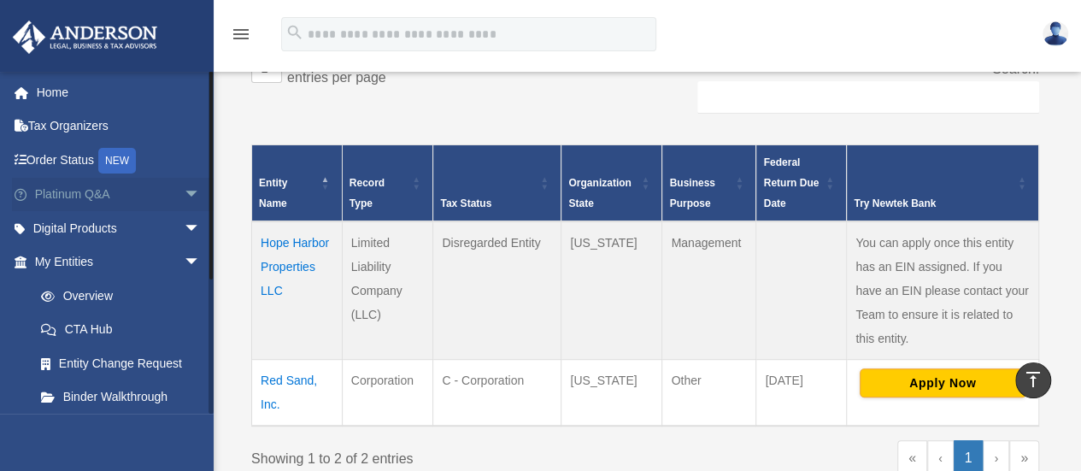
click at [128, 197] on link "Platinum Q&A arrow_drop_down" at bounding box center [119, 195] width 215 height 34
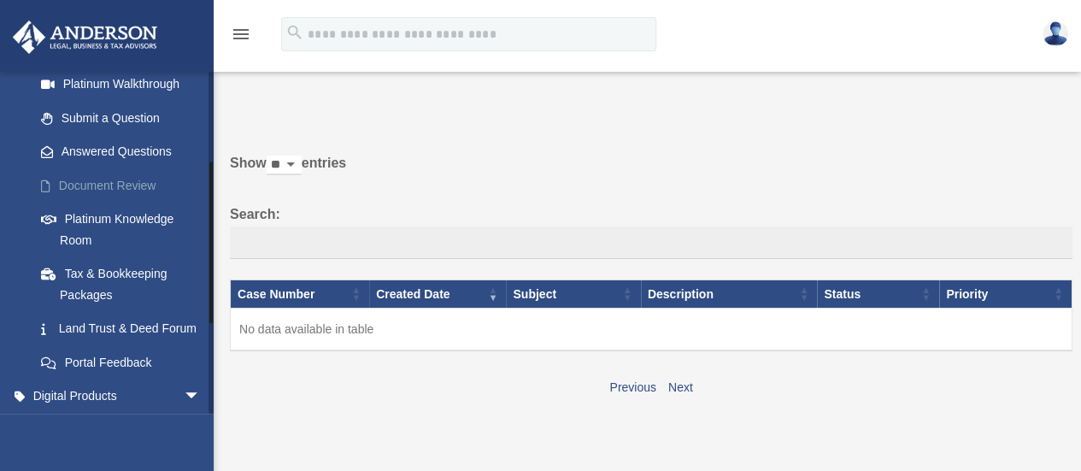
scroll to position [189, 0]
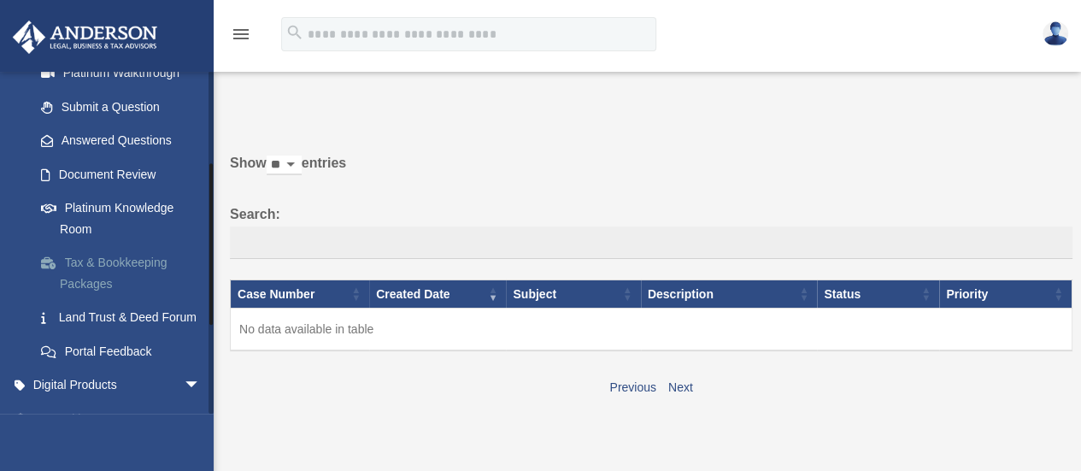
click at [98, 267] on link "Tax & Bookkeeping Packages" at bounding box center [125, 273] width 203 height 55
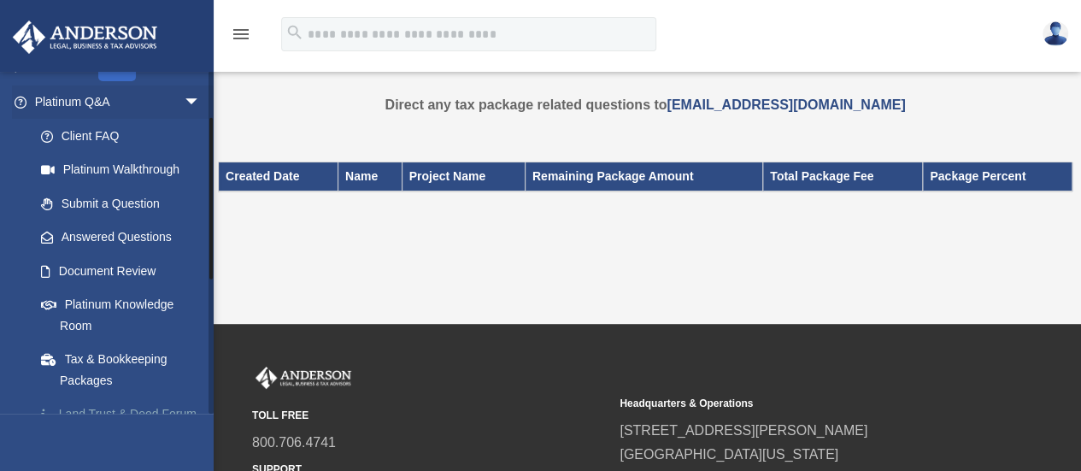
scroll to position [97, 0]
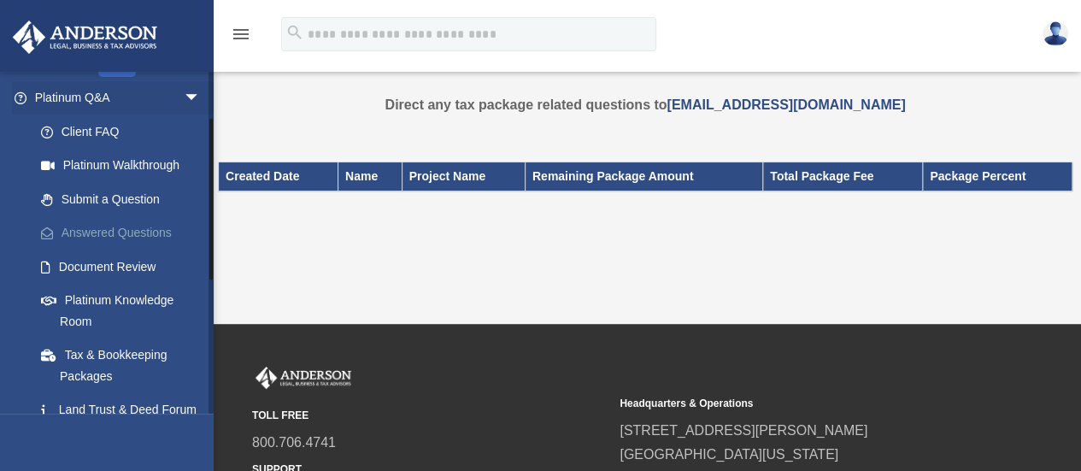
click at [103, 229] on link "Answered Questions" at bounding box center [125, 233] width 203 height 34
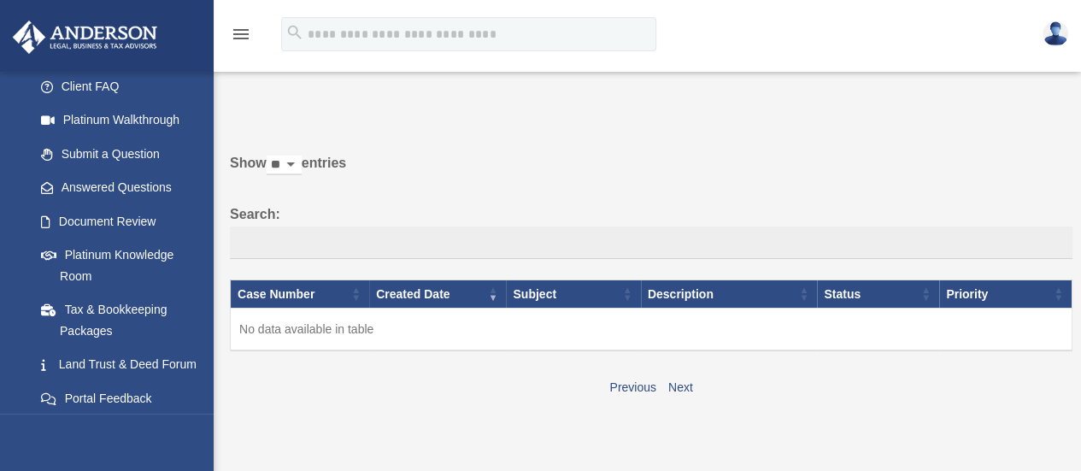
scroll to position [141, 0]
click at [114, 156] on link "Submit a Question" at bounding box center [125, 155] width 203 height 34
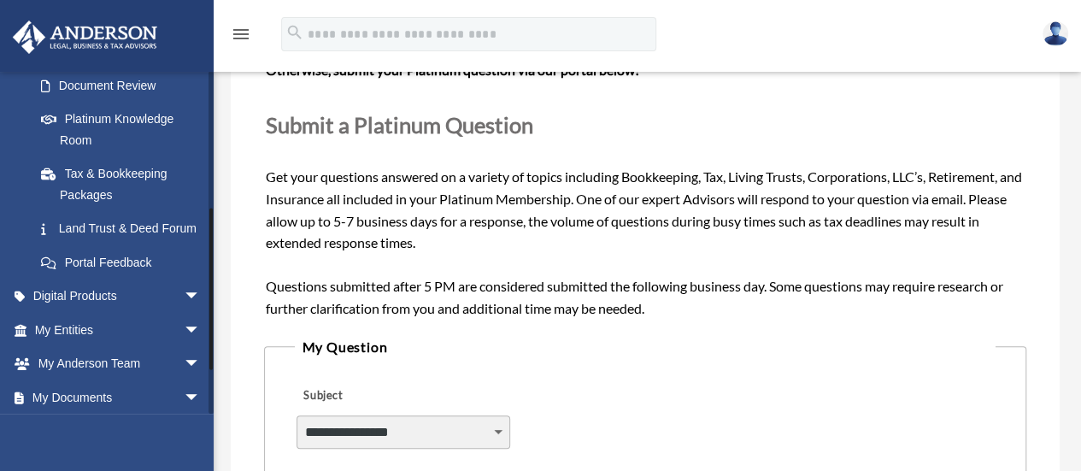
scroll to position [280, 0]
click at [90, 305] on link "Digital Products arrow_drop_down" at bounding box center [119, 294] width 215 height 34
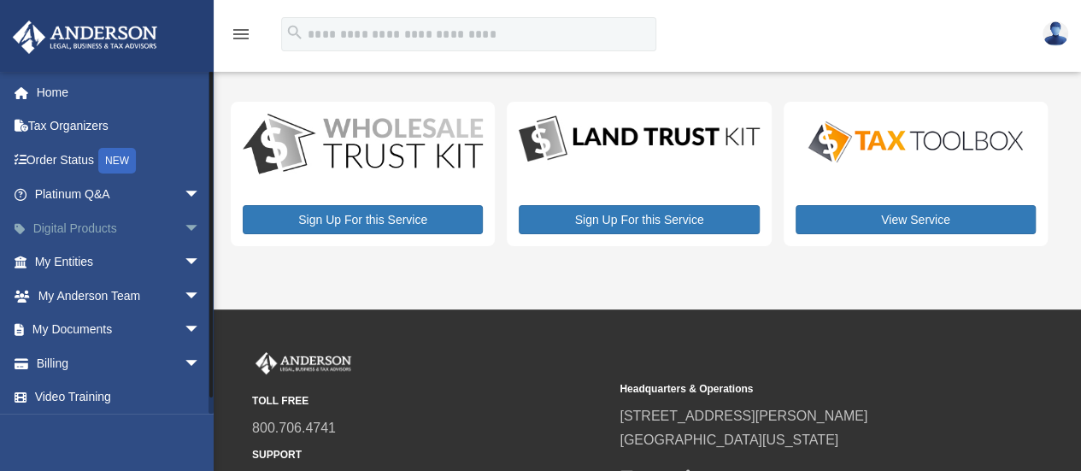
click at [73, 233] on link "Digital Products arrow_drop_down" at bounding box center [119, 228] width 215 height 34
click at [48, 270] on link "My Entities arrow_drop_down" at bounding box center [119, 262] width 215 height 34
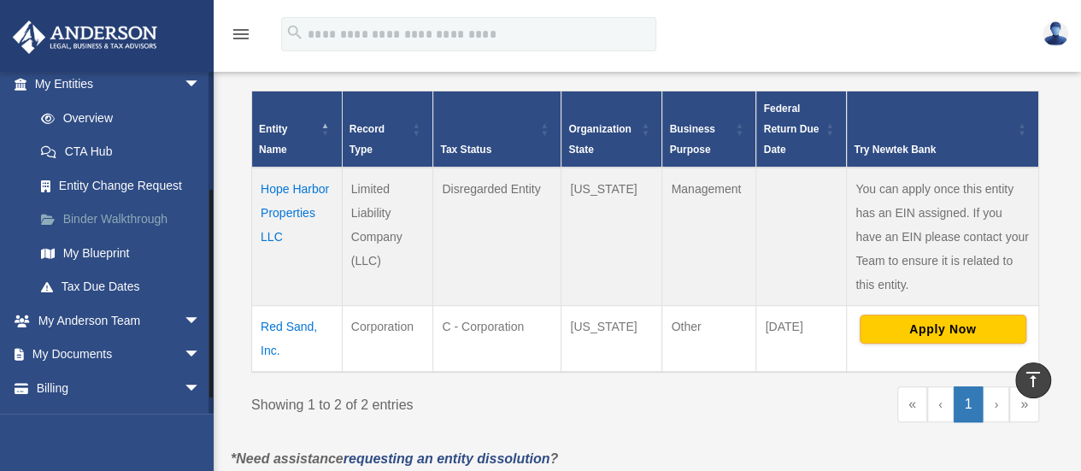
scroll to position [206, 0]
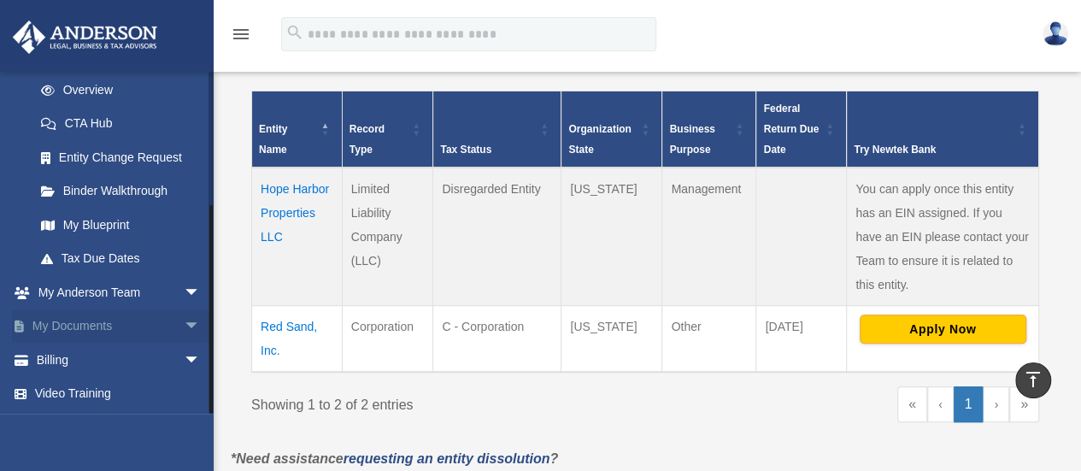
click at [101, 324] on link "My Documents arrow_drop_down" at bounding box center [119, 326] width 215 height 34
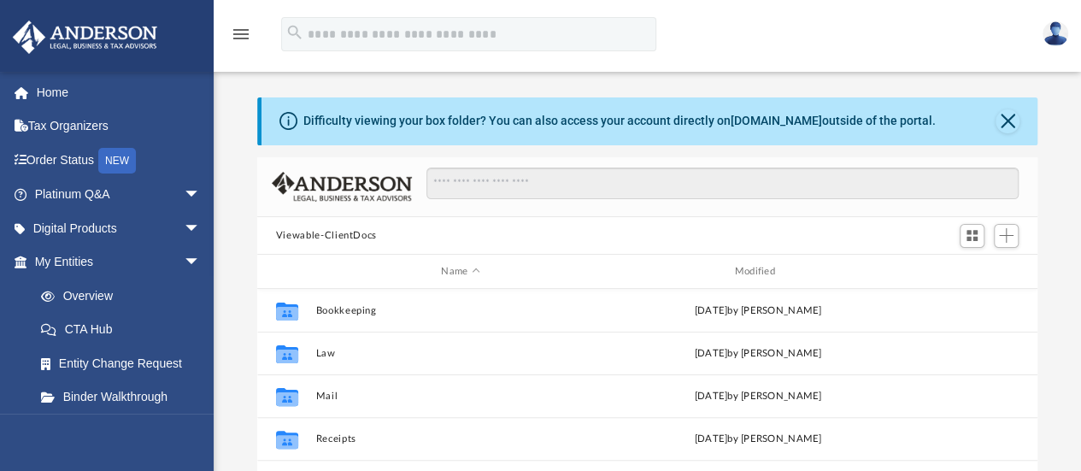
click at [1061, 44] on img at bounding box center [1056, 33] width 26 height 25
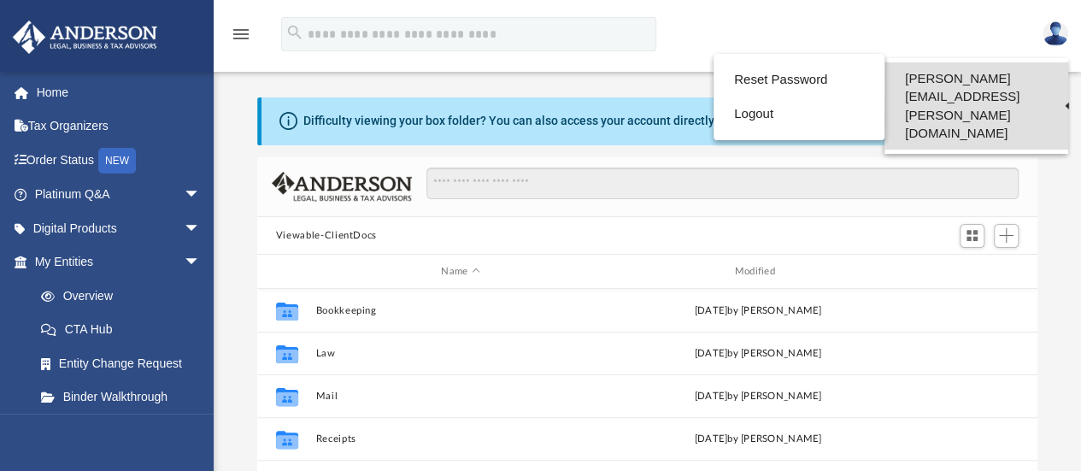
click at [967, 69] on link "[PERSON_NAME][EMAIL_ADDRESS][PERSON_NAME][DOMAIN_NAME]" at bounding box center [977, 105] width 184 height 87
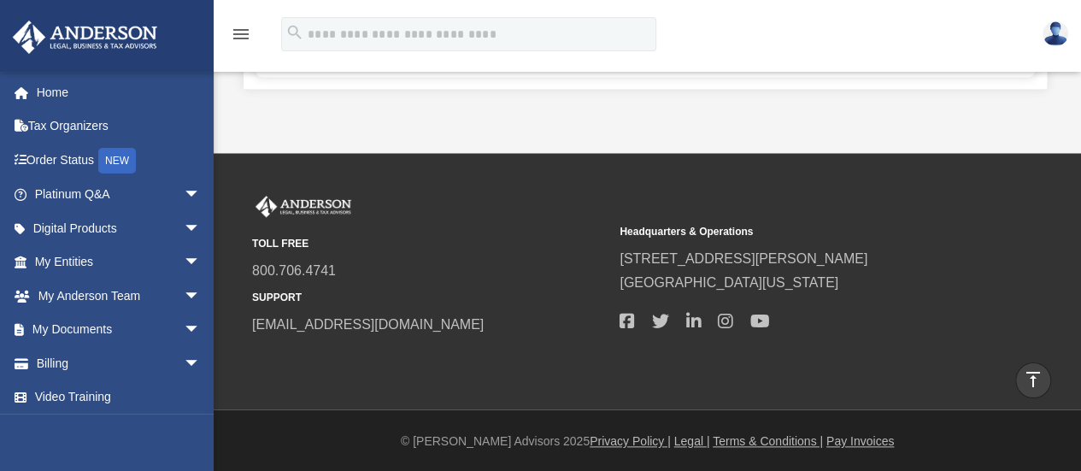
scroll to position [744, 0]
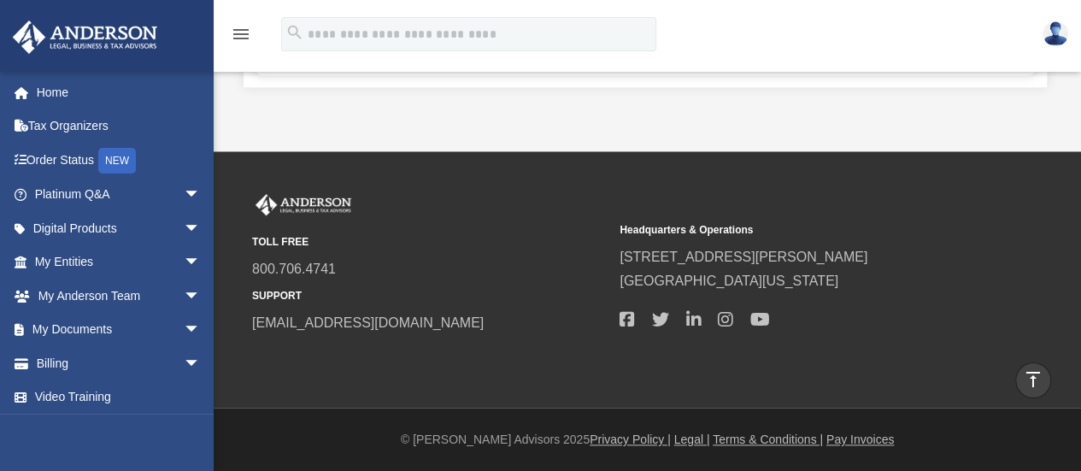
click at [1062, 44] on link at bounding box center [1055, 33] width 51 height 75
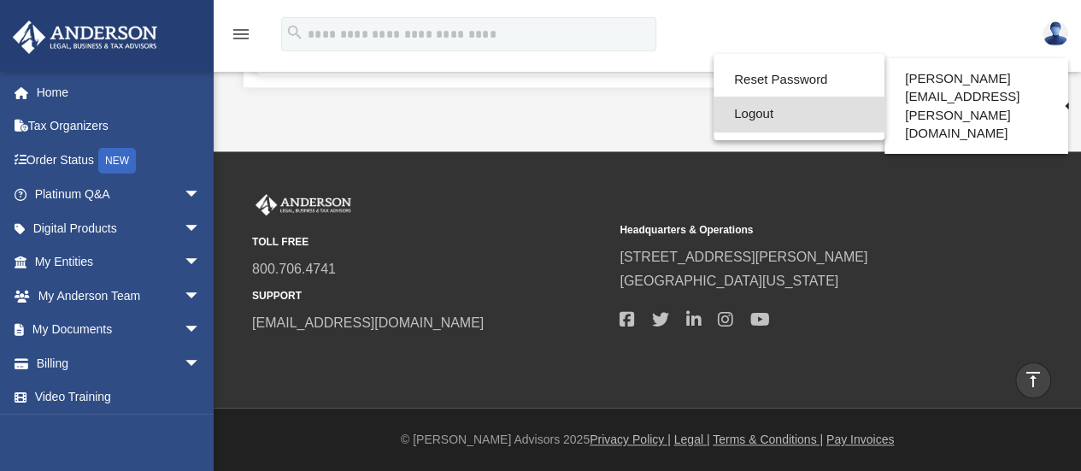
click at [738, 107] on link "Logout" at bounding box center [799, 114] width 171 height 35
